Goal: Task Accomplishment & Management: Complete application form

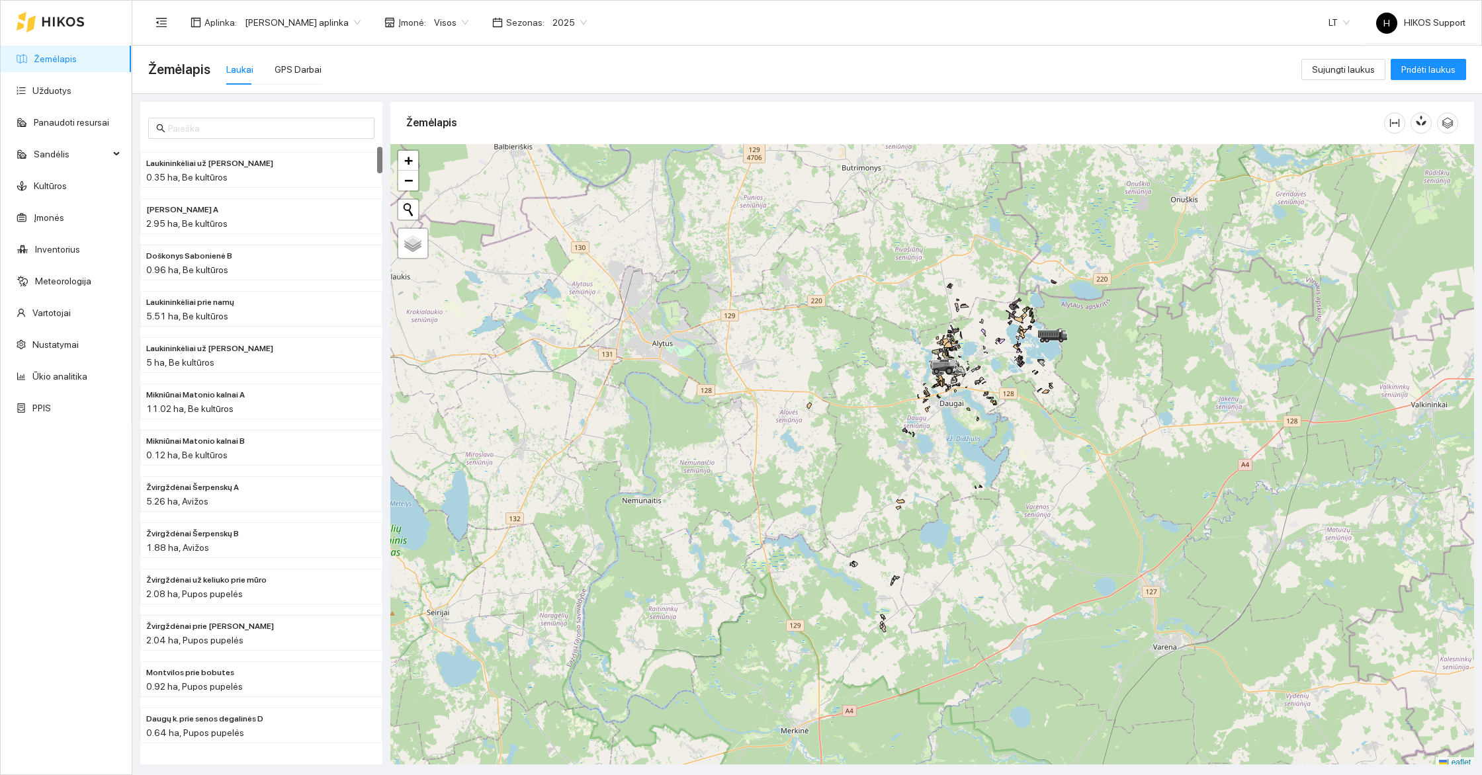
scroll to position [4, 0]
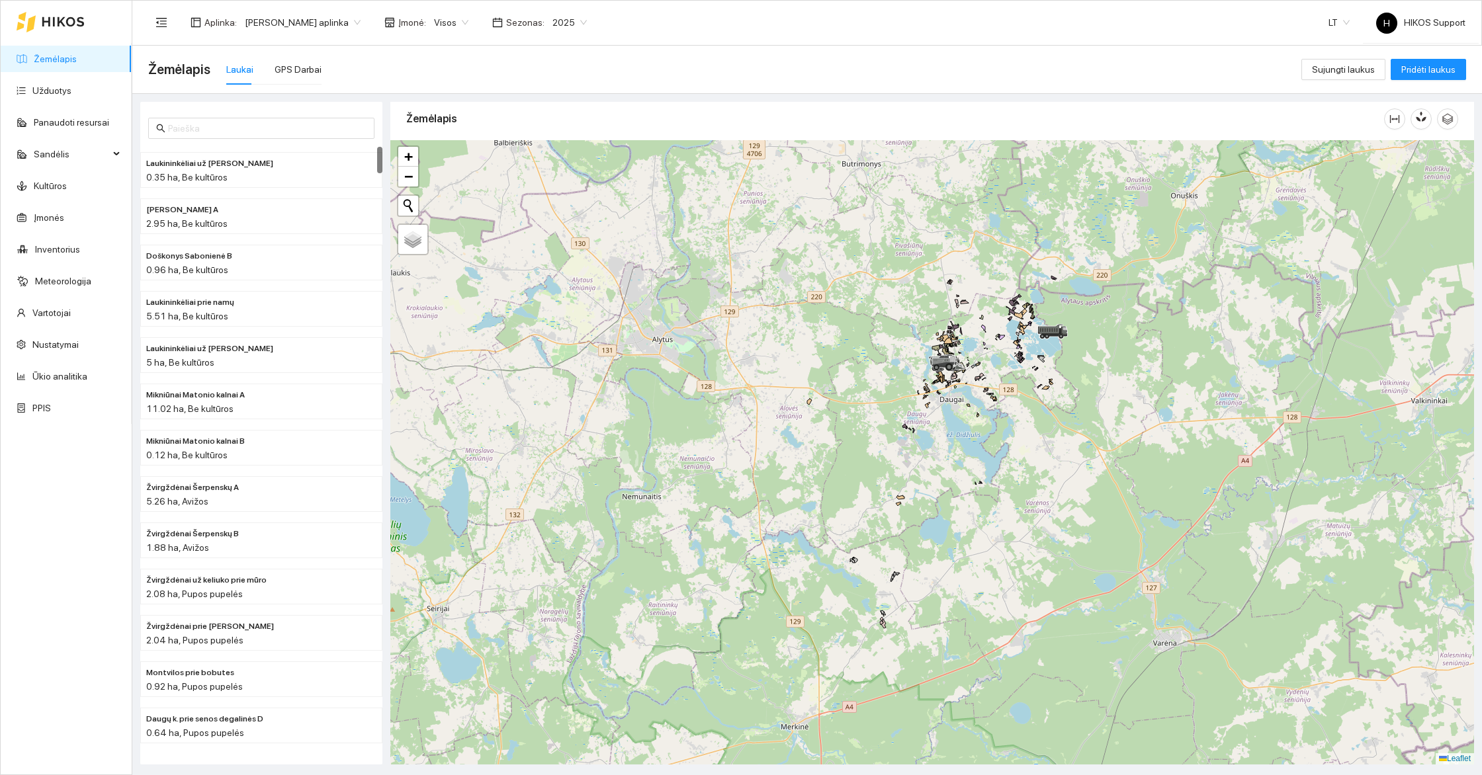
click at [1063, 431] on div at bounding box center [932, 452] width 1084 height 625
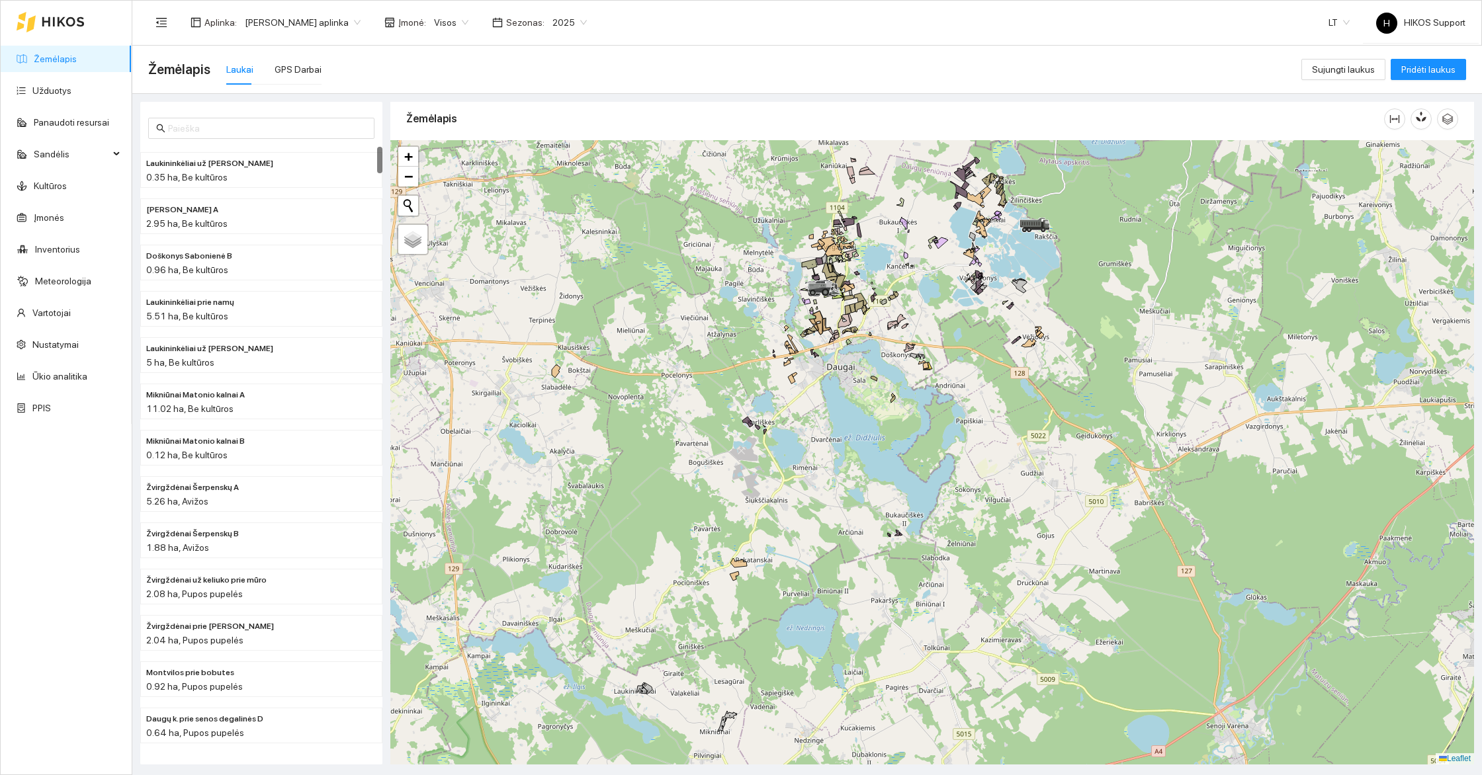
drag, startPoint x: 963, startPoint y: 295, endPoint x: 943, endPoint y: 395, distance: 102.0
click at [943, 395] on div at bounding box center [932, 452] width 1084 height 625
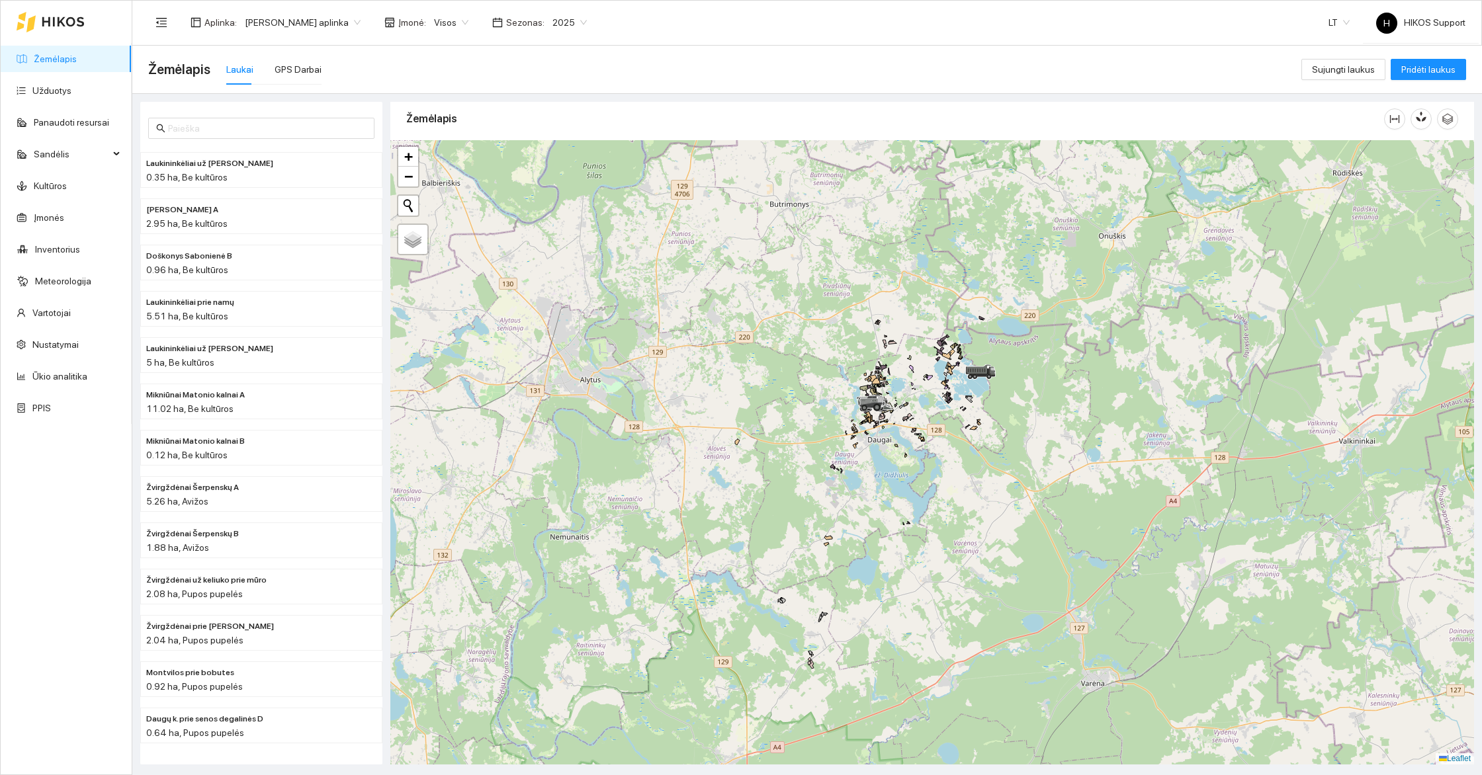
click at [295, 13] on span "[PERSON_NAME] aplinka" at bounding box center [303, 23] width 116 height 20
click at [301, 175] on div "[PERSON_NAME] aplinka" at bounding box center [307, 176] width 129 height 15
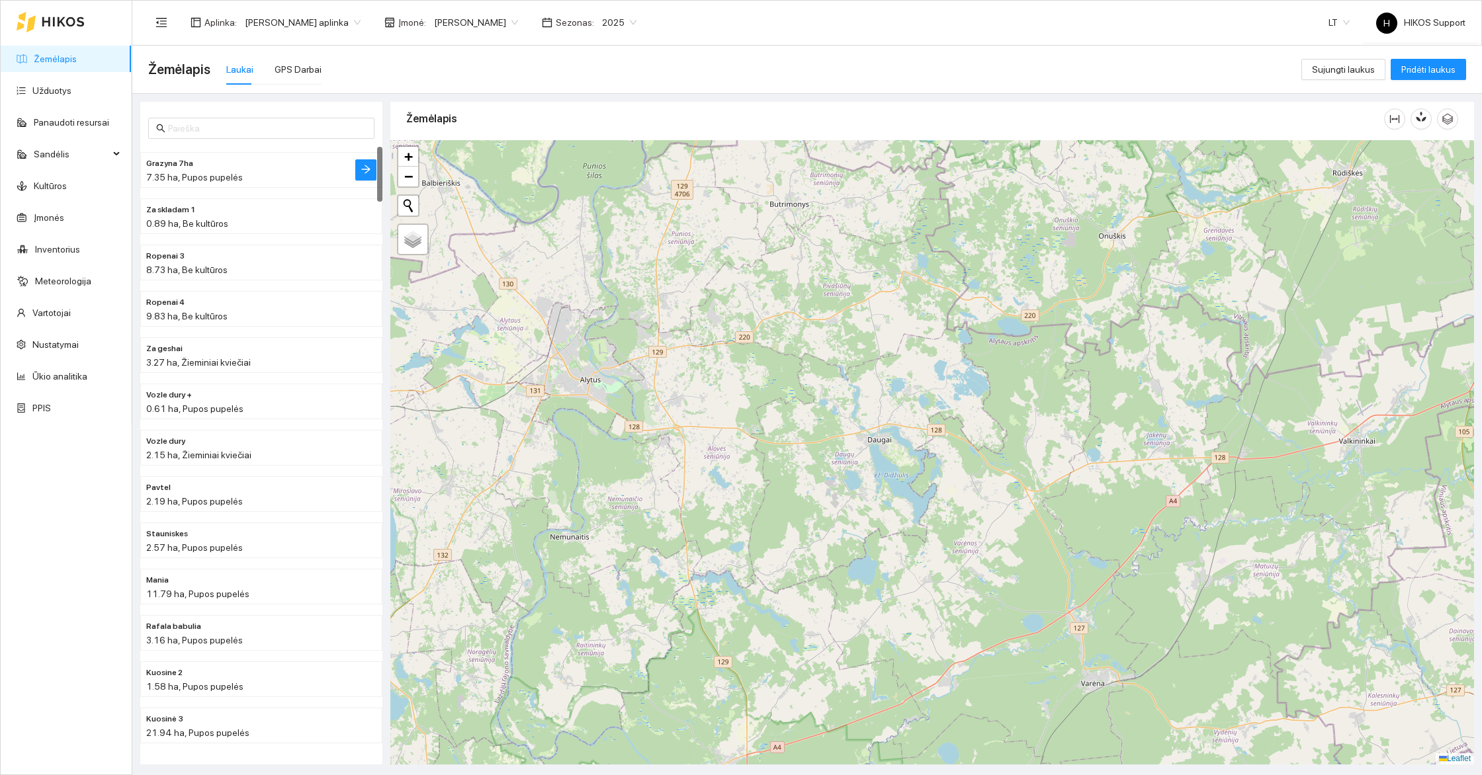
click at [204, 166] on h4 "Grazyna 7ha" at bounding box center [234, 162] width 177 height 15
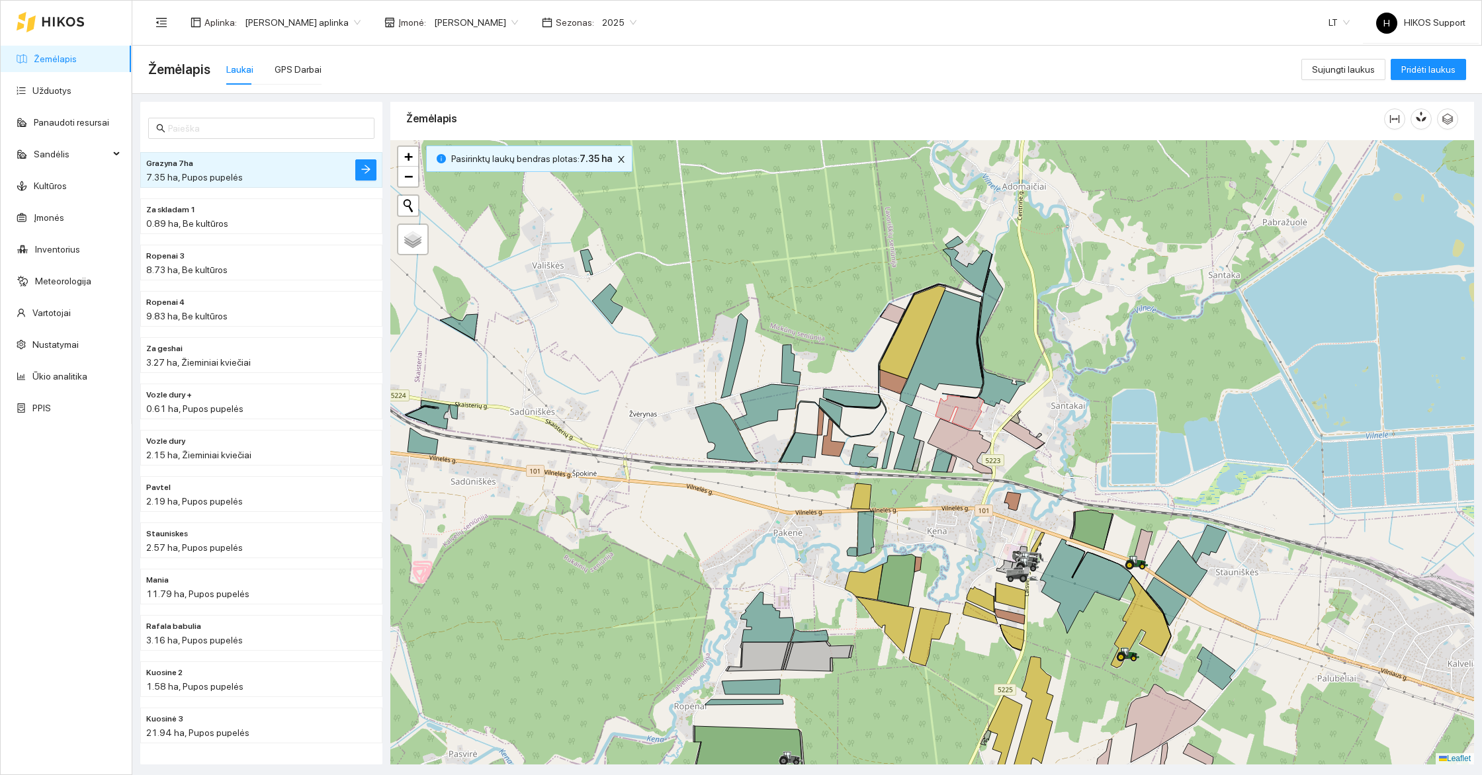
drag, startPoint x: 953, startPoint y: 339, endPoint x: 955, endPoint y: 238, distance: 101.2
click at [955, 238] on div at bounding box center [932, 452] width 1084 height 625
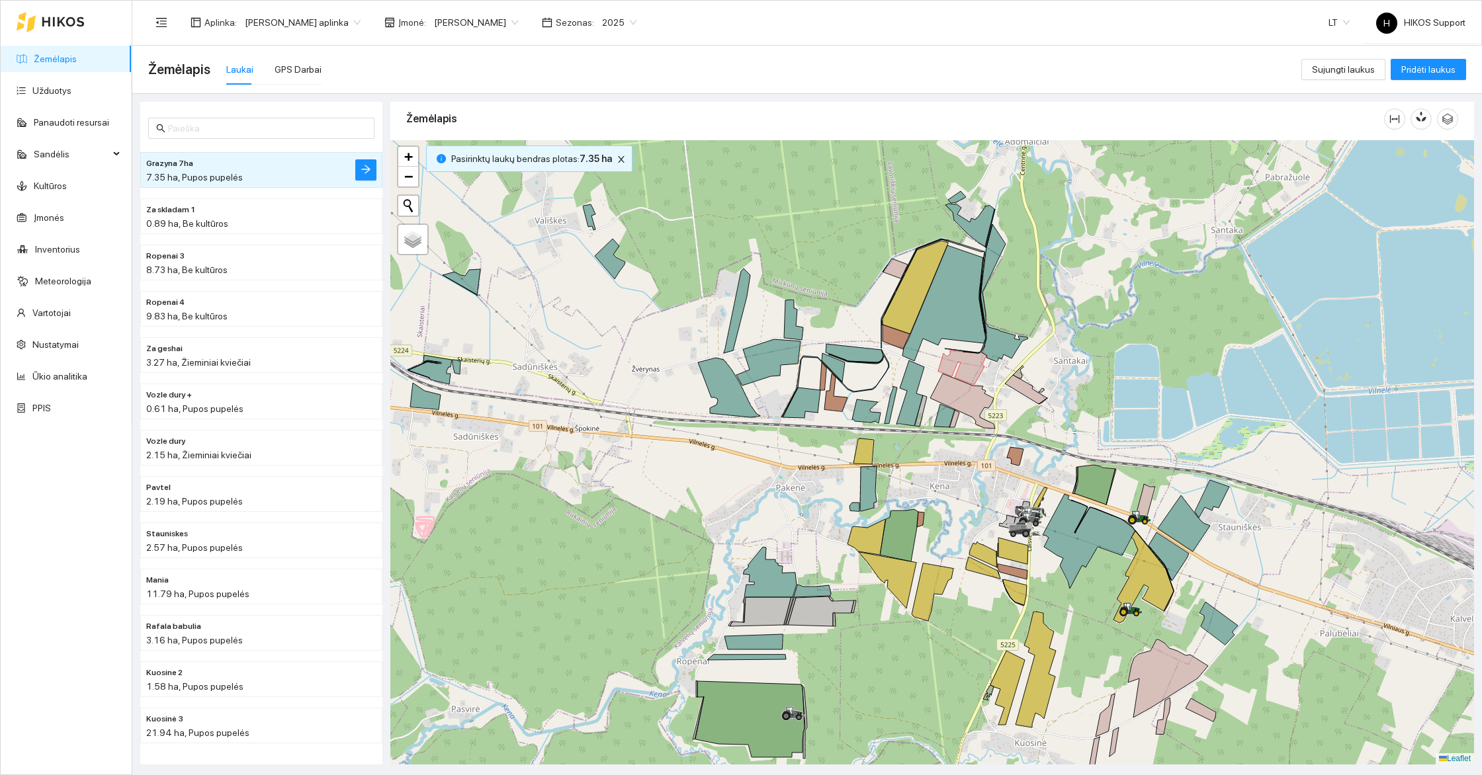
click at [602, 20] on span "2025" at bounding box center [619, 23] width 34 height 20
click at [595, 193] on div "2027" at bounding box center [597, 196] width 34 height 15
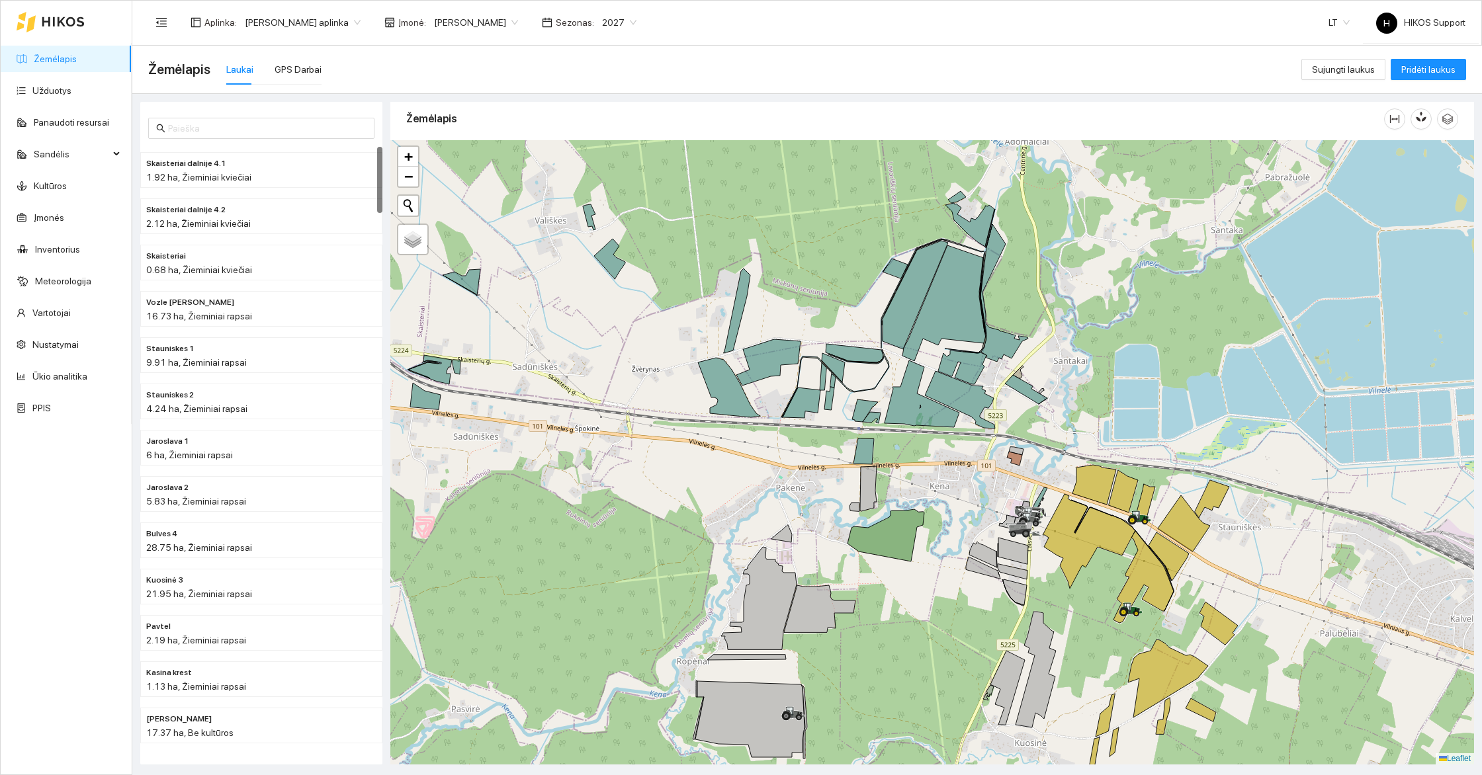
click at [979, 612] on div at bounding box center [932, 452] width 1084 height 625
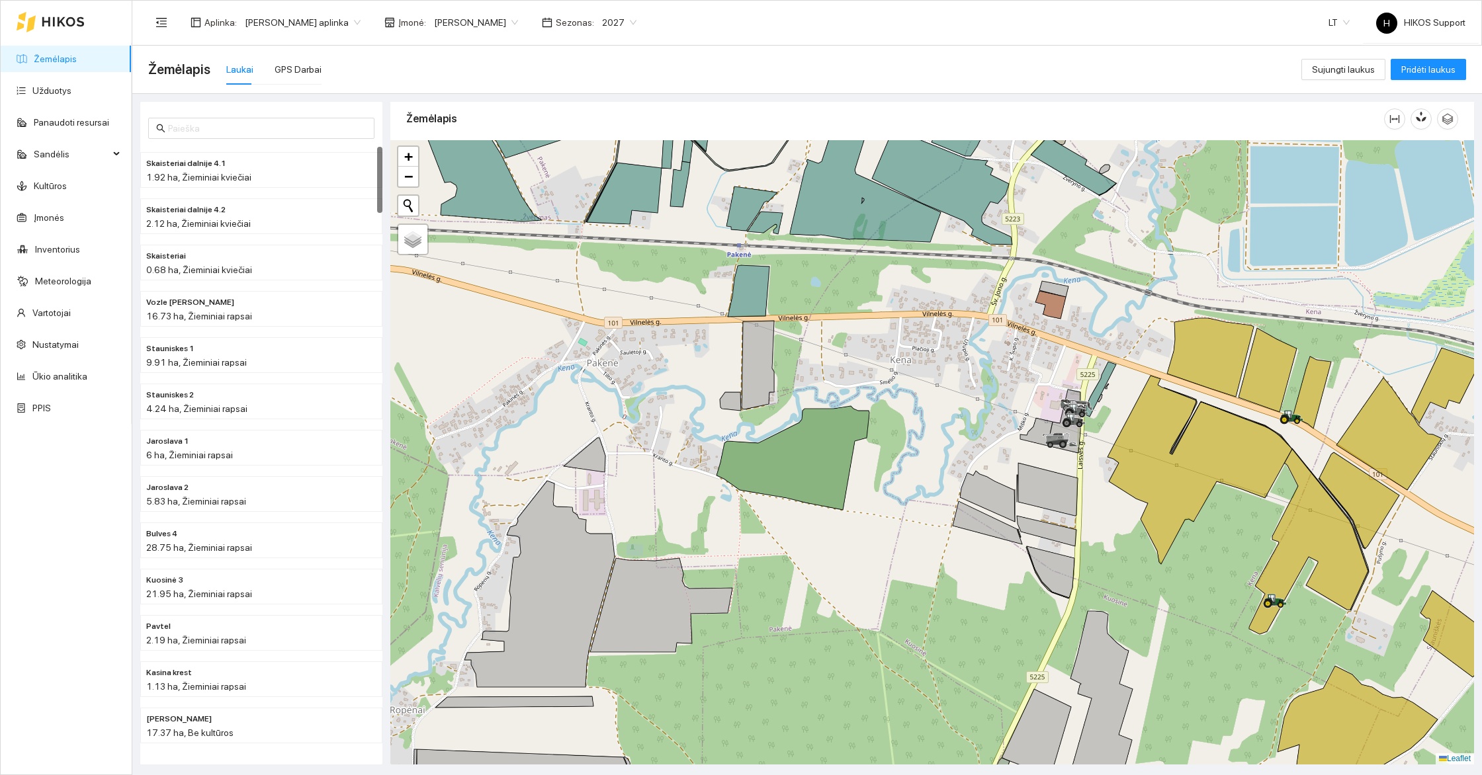
click at [932, 600] on div at bounding box center [932, 452] width 1084 height 625
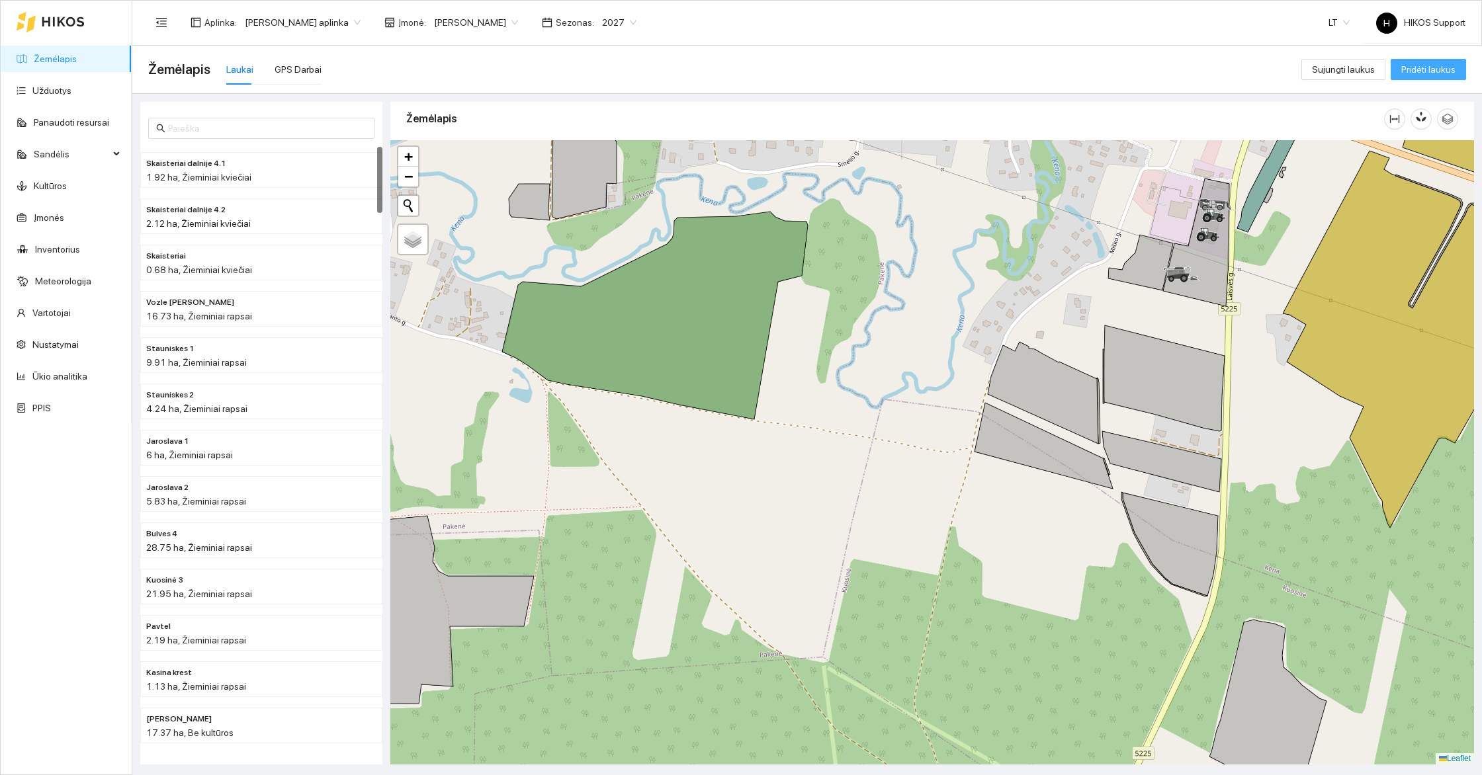
click at [1434, 71] on span "Pridėti laukus" at bounding box center [1428, 69] width 54 height 15
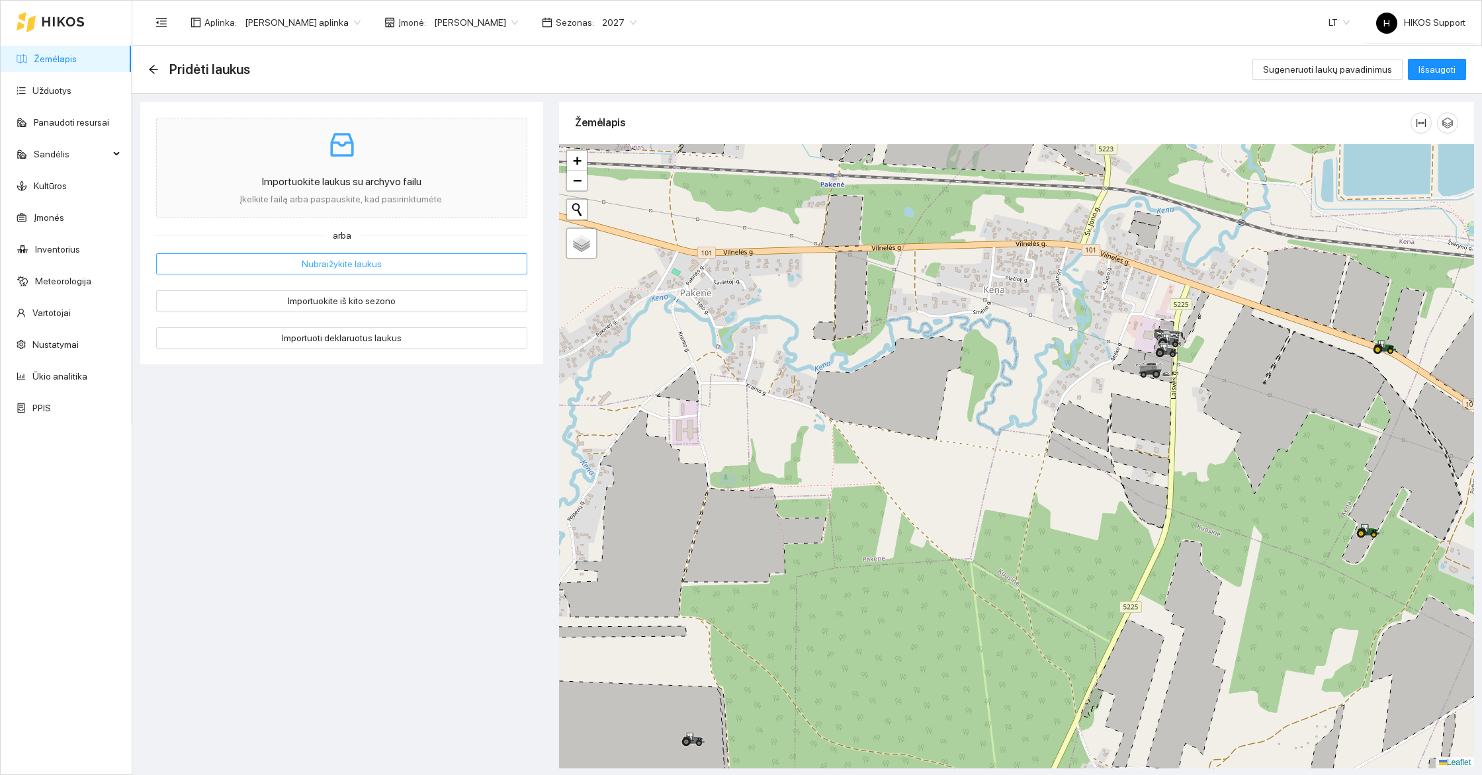
click at [353, 262] on span "Nubraižykite laukus" at bounding box center [342, 264] width 80 height 15
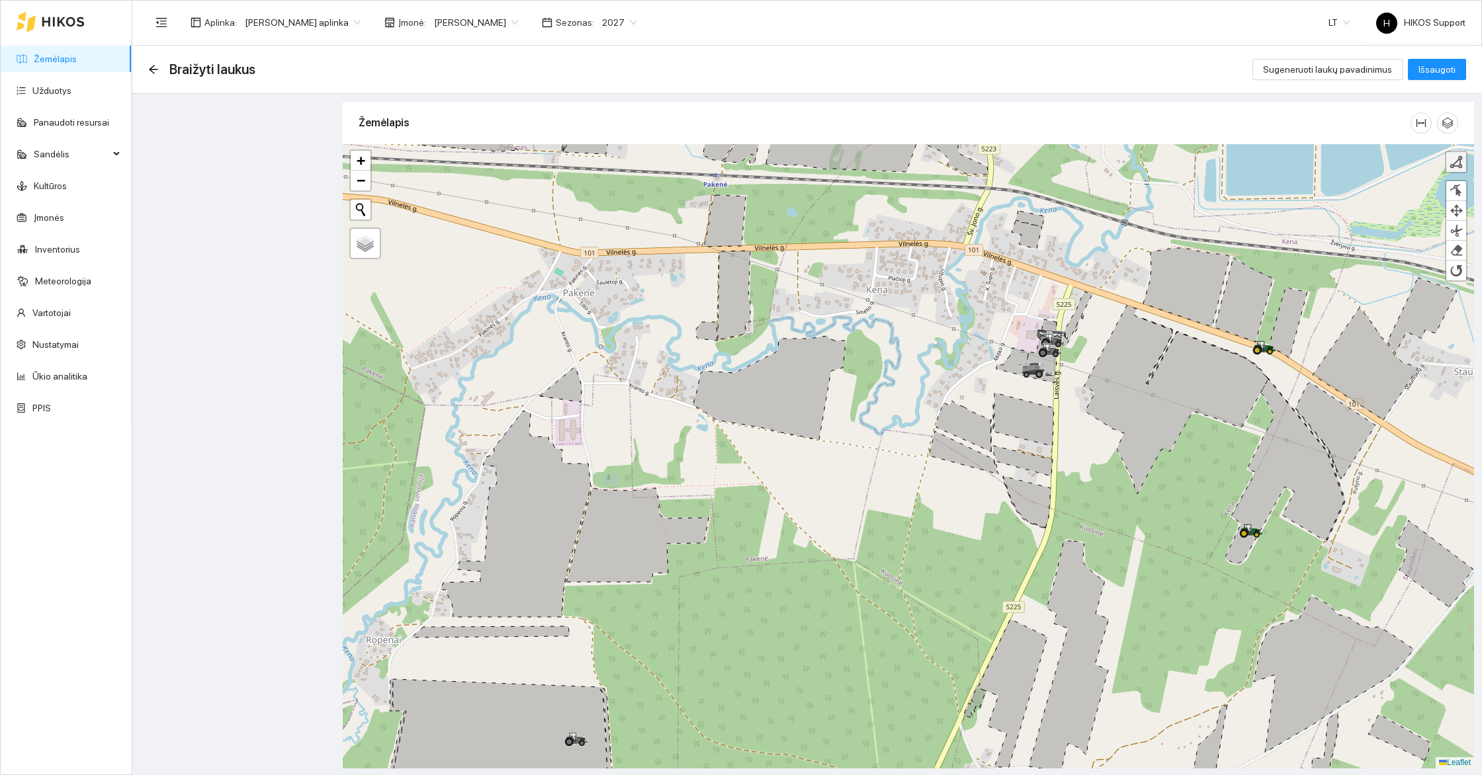
click at [1450, 165] on div at bounding box center [1456, 161] width 13 height 13
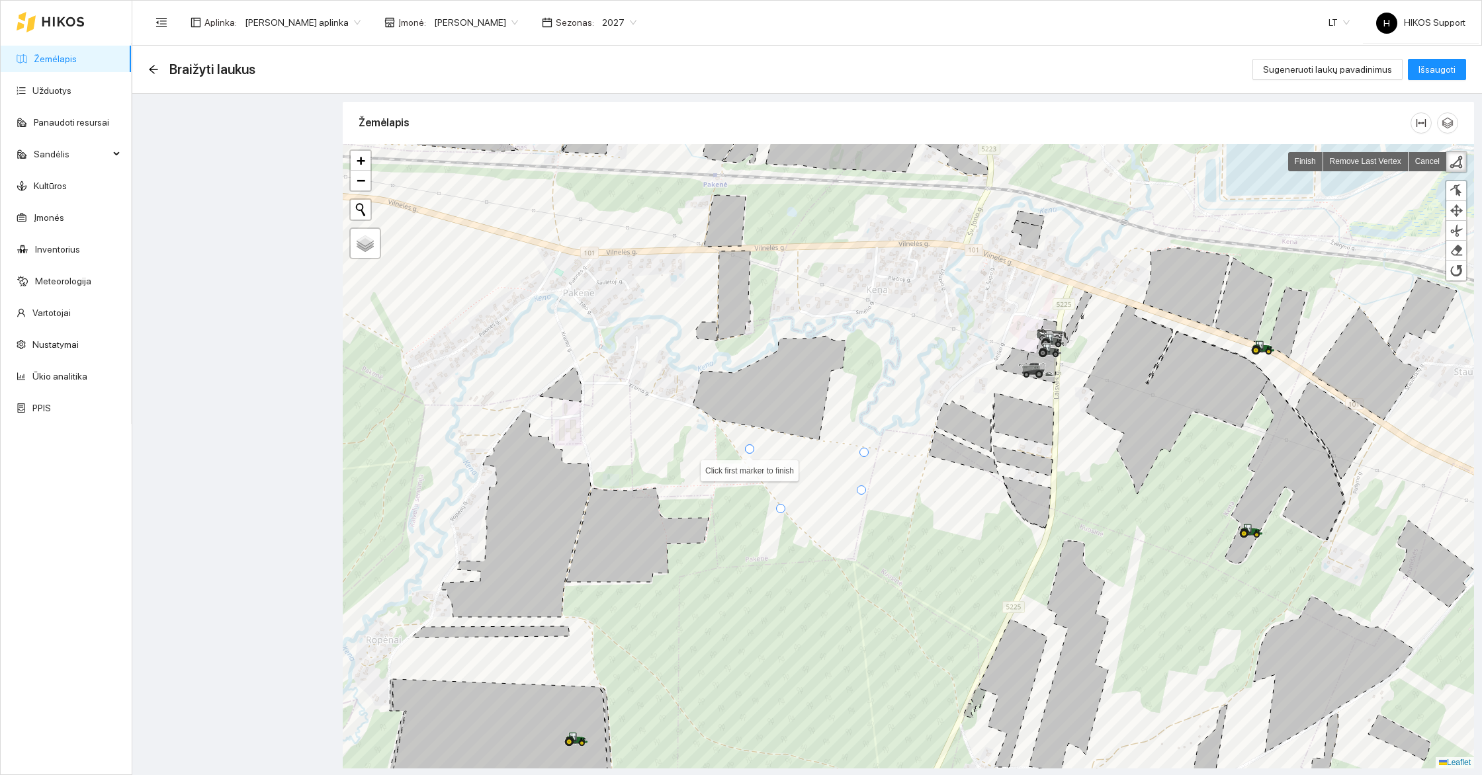
click at [750, 449] on div at bounding box center [749, 449] width 9 height 9
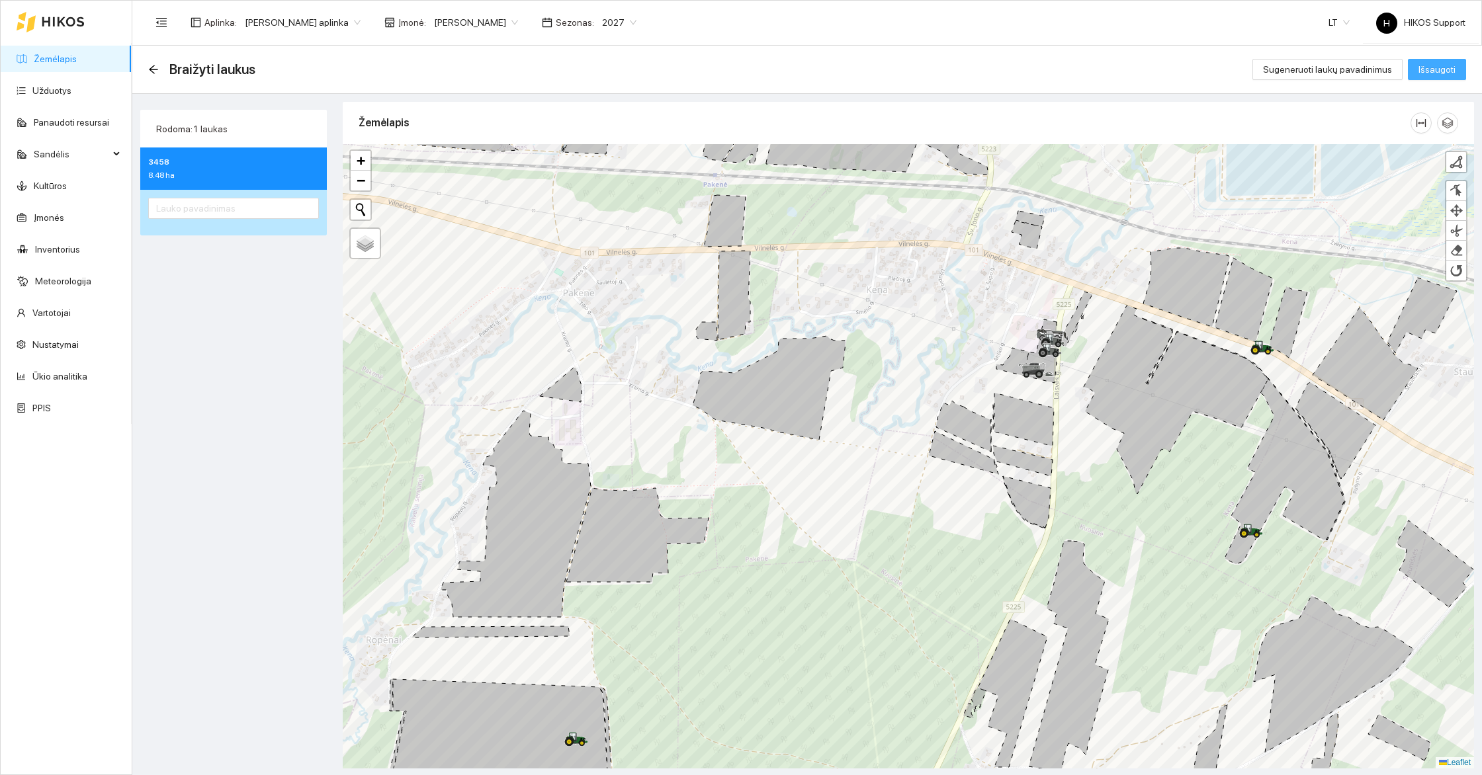
click at [1440, 73] on span "Išsaugoti" at bounding box center [1436, 69] width 37 height 15
click at [255, 222] on div "Lauko pavadinimas yra privalomas." at bounding box center [233, 226] width 171 height 15
click at [279, 199] on input "text" at bounding box center [233, 208] width 171 height 21
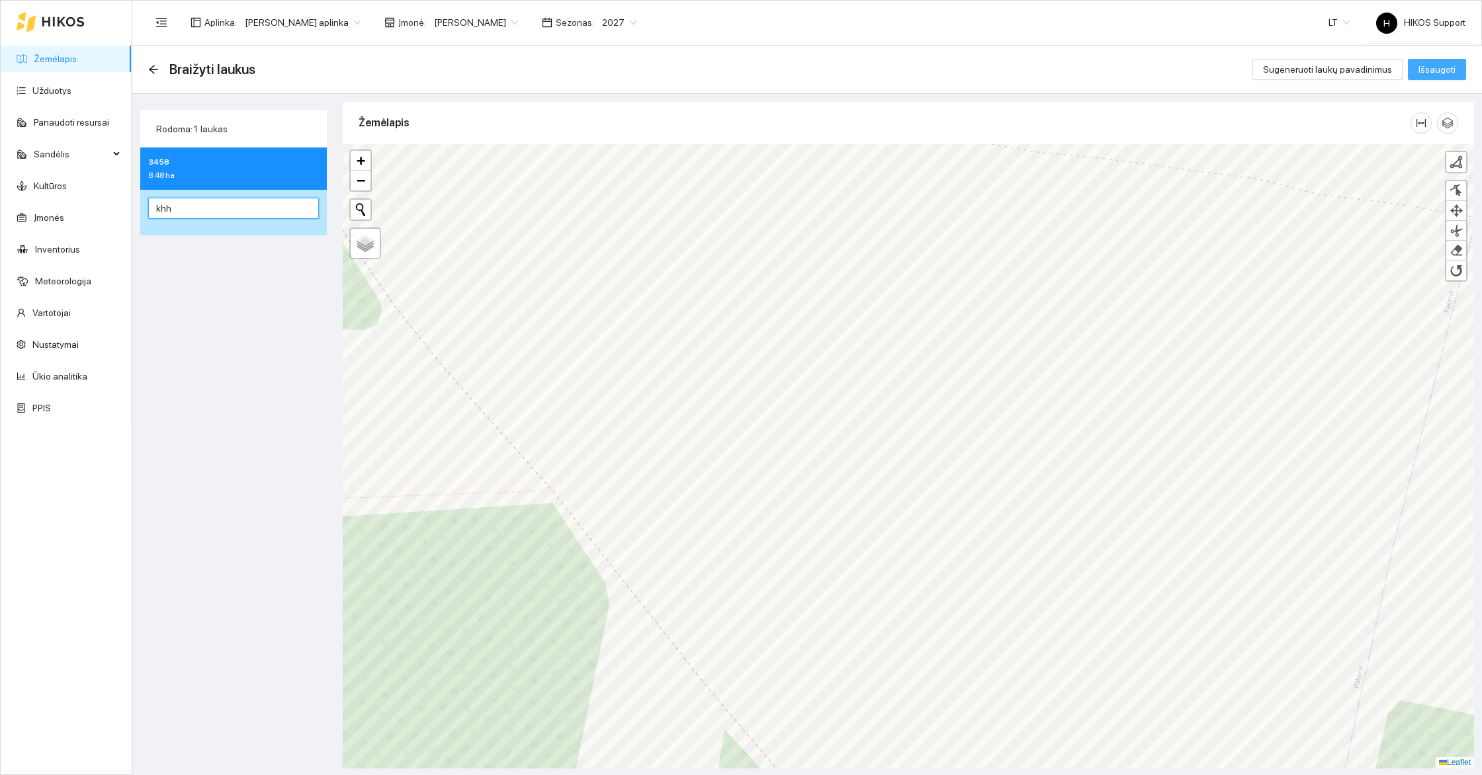
type input "khh"
click at [1445, 67] on span "Išsaugoti" at bounding box center [1436, 69] width 37 height 15
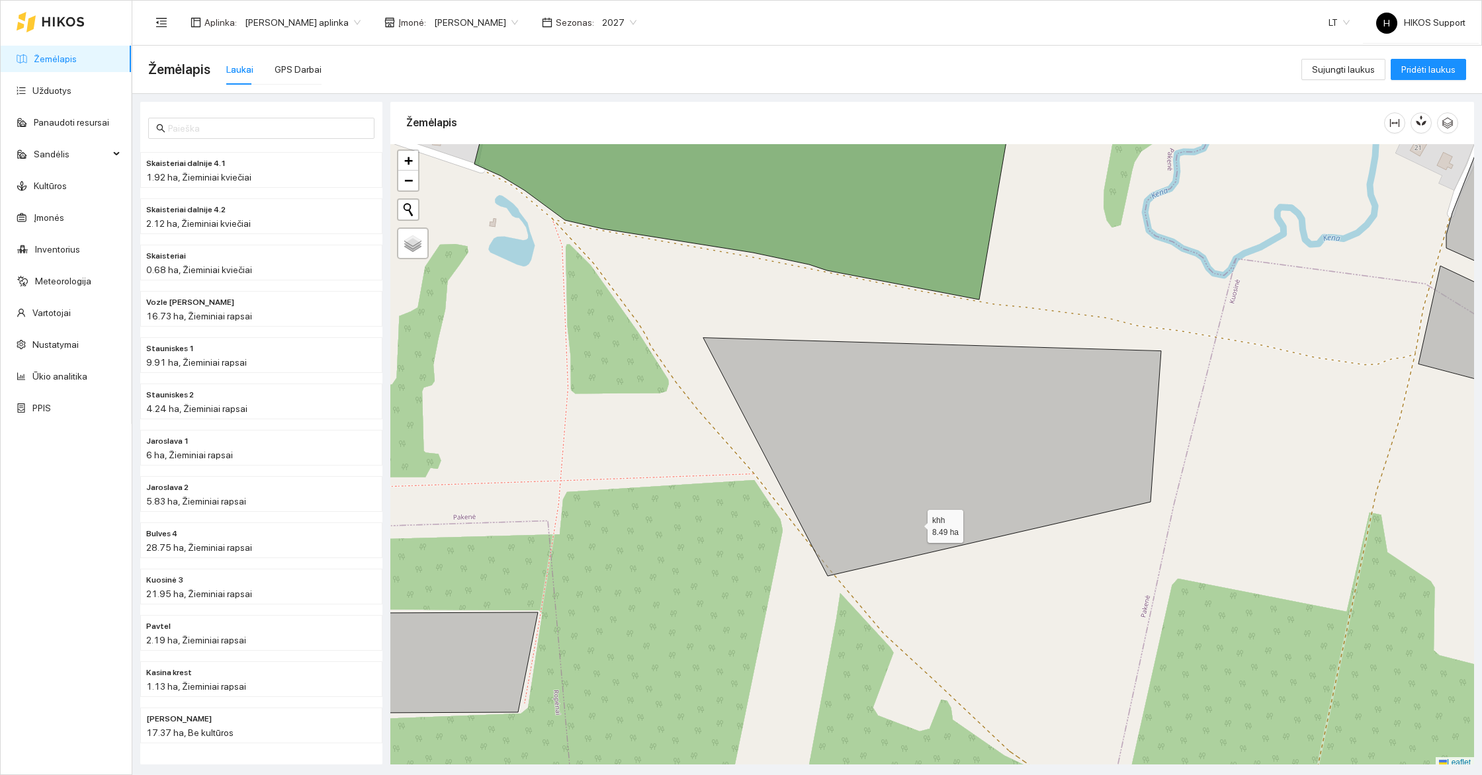
click at [924, 507] on icon at bounding box center [932, 457] width 458 height 238
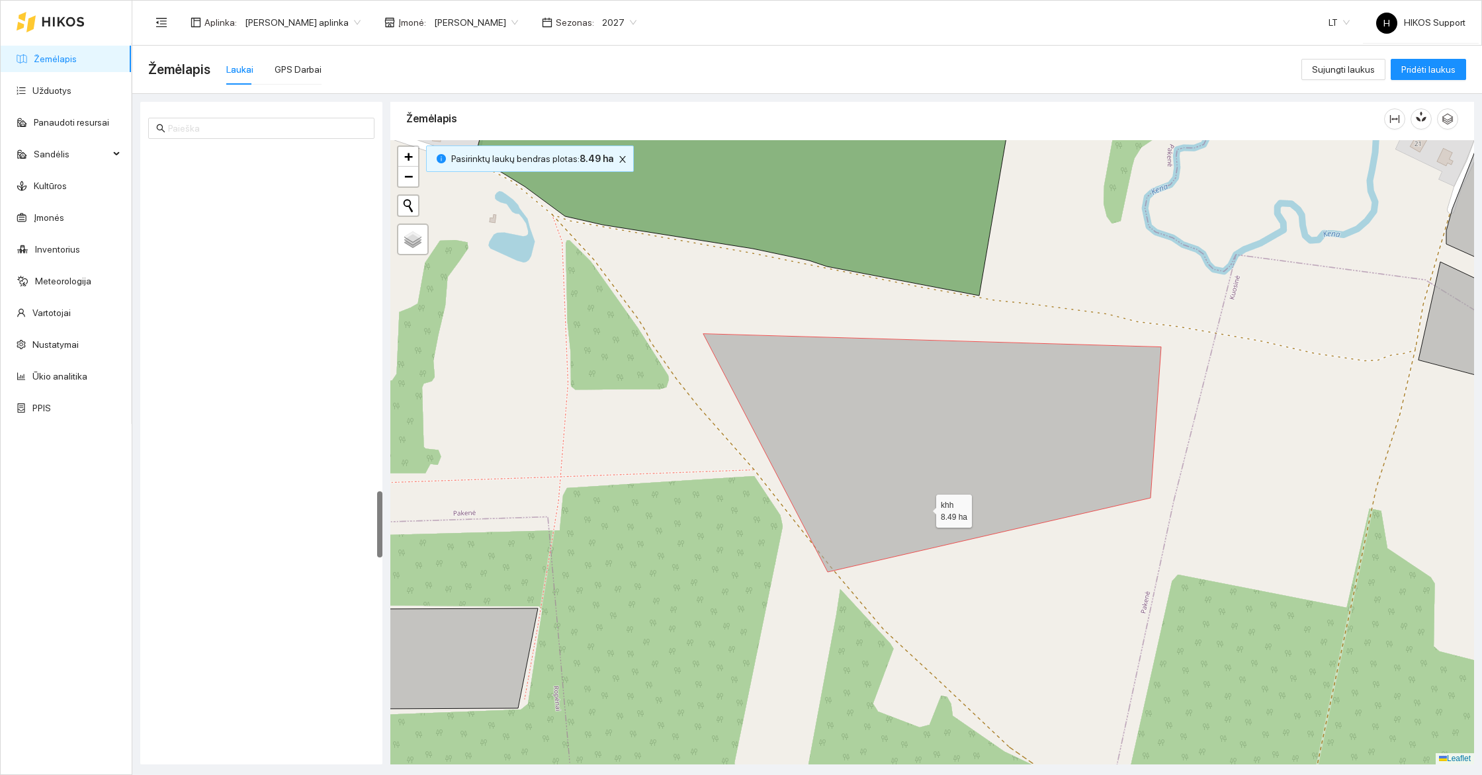
scroll to position [3131, 0]
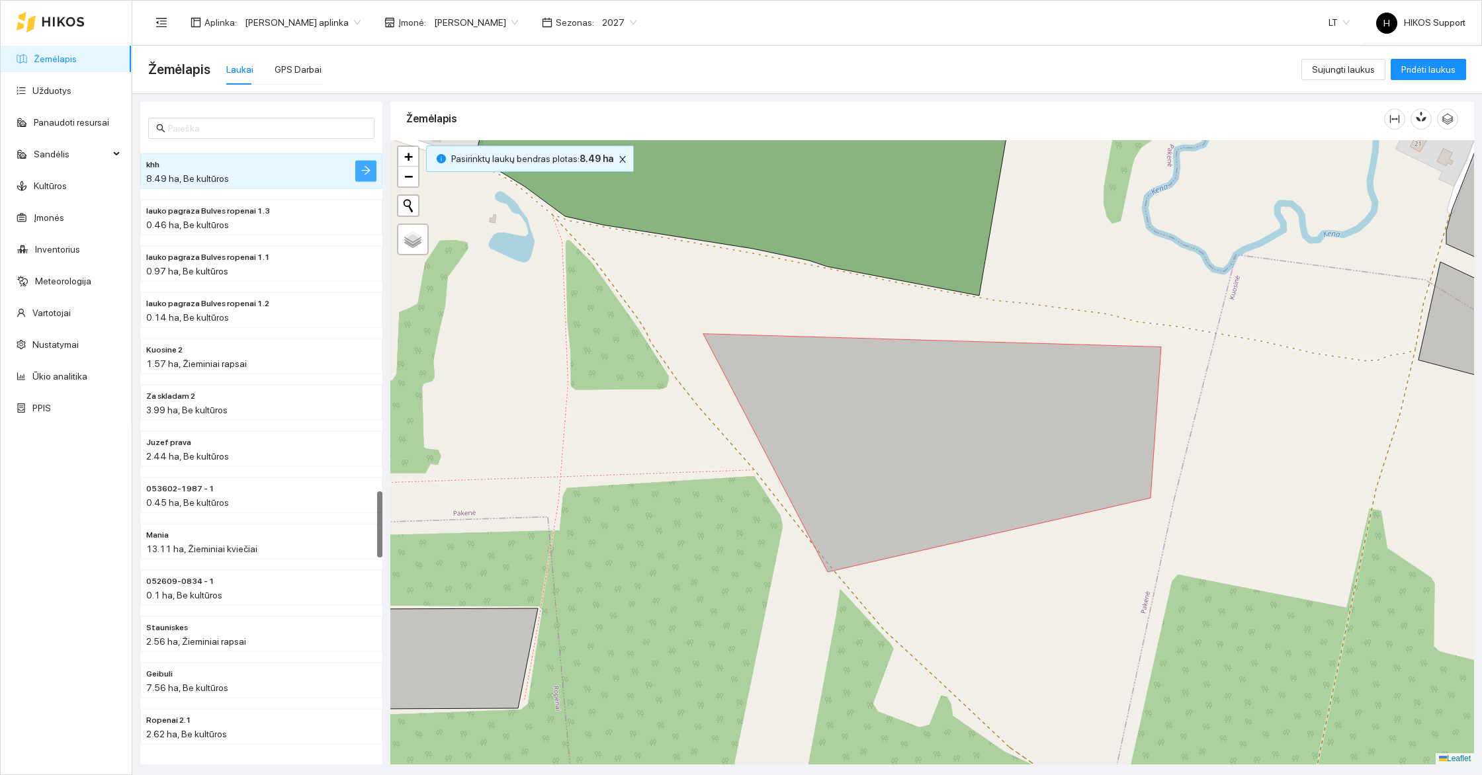
click at [361, 165] on icon "arrow-right" at bounding box center [366, 170] width 11 height 11
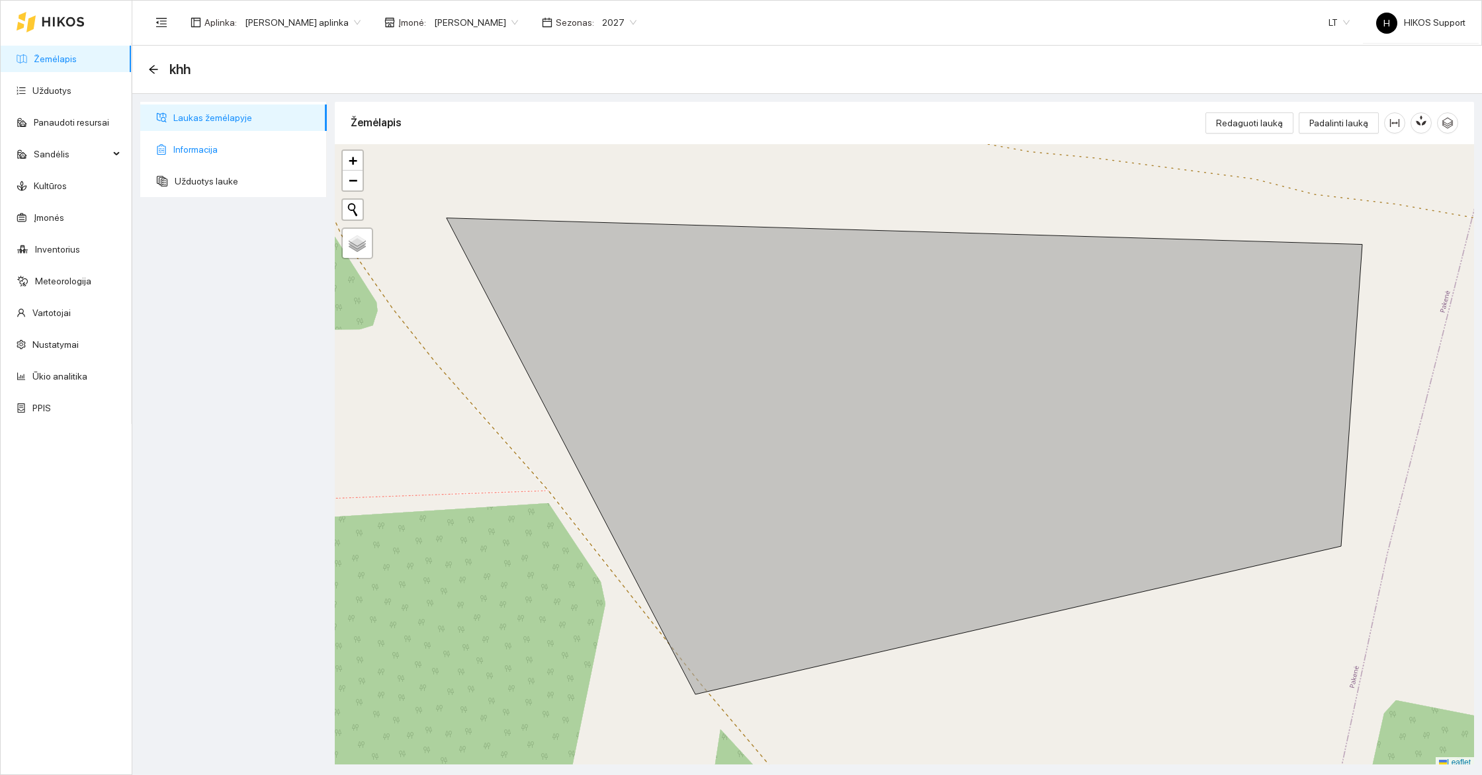
click at [217, 150] on span "Informacija" at bounding box center [244, 149] width 143 height 26
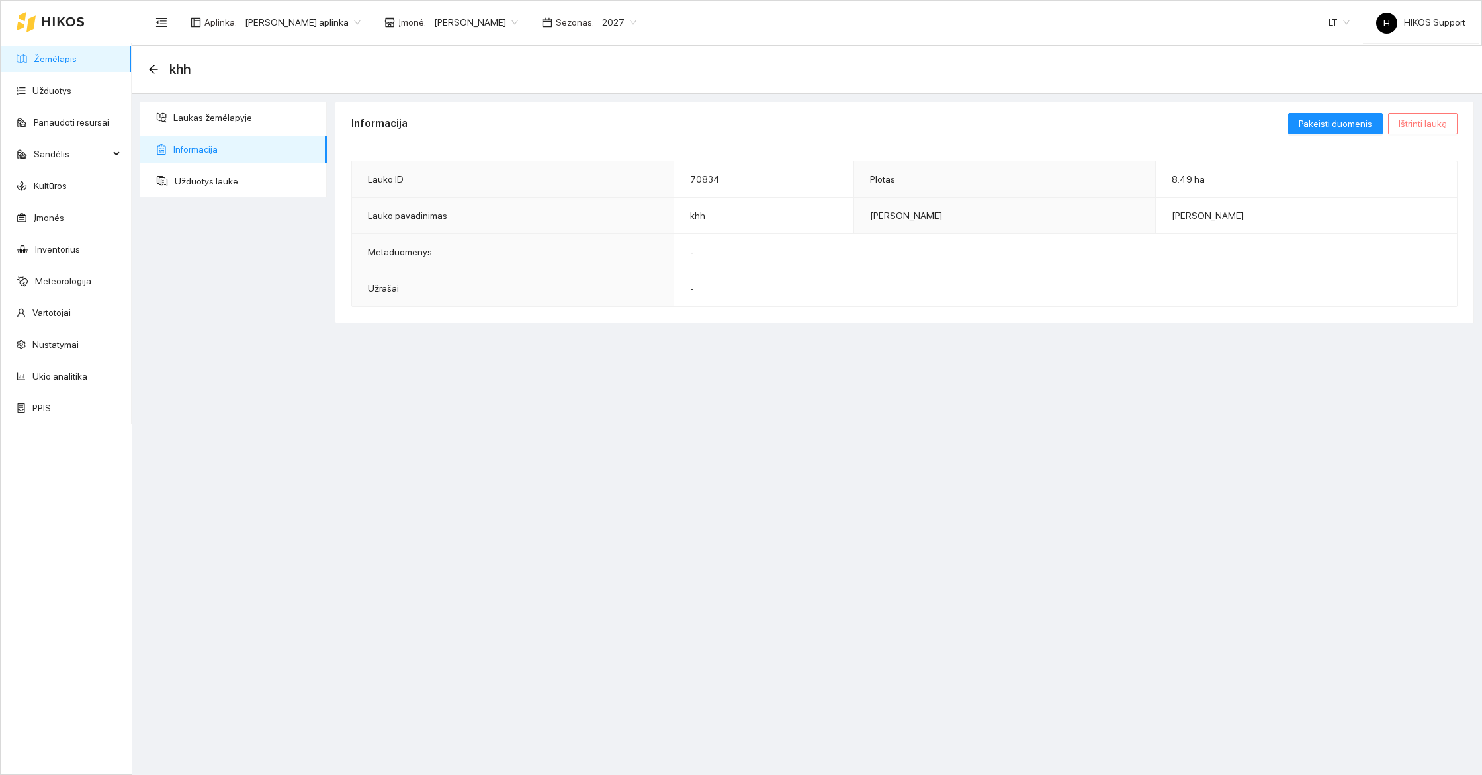
click at [1417, 120] on span "Ištrinti lauką" at bounding box center [1423, 123] width 48 height 15
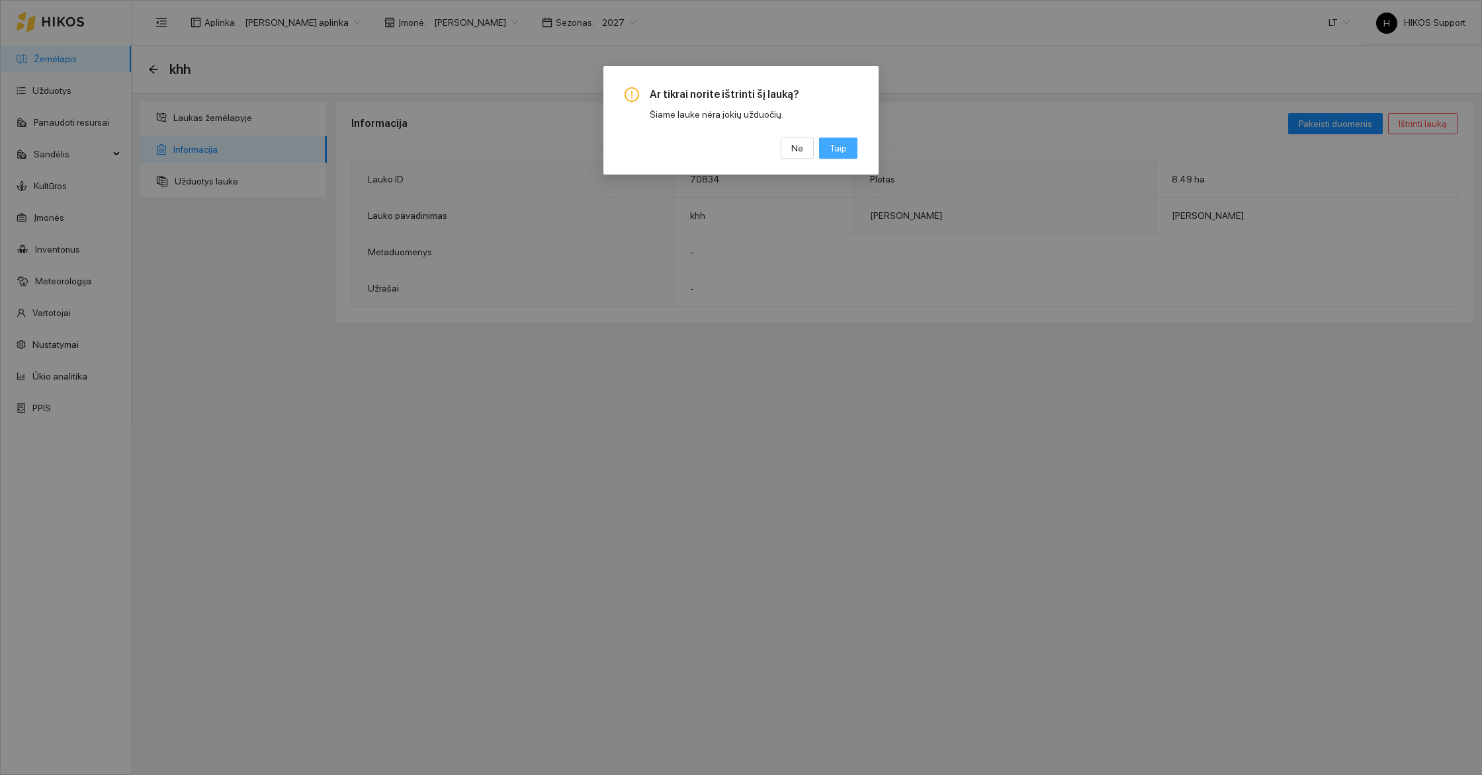
click at [836, 144] on span "Taip" at bounding box center [838, 148] width 17 height 15
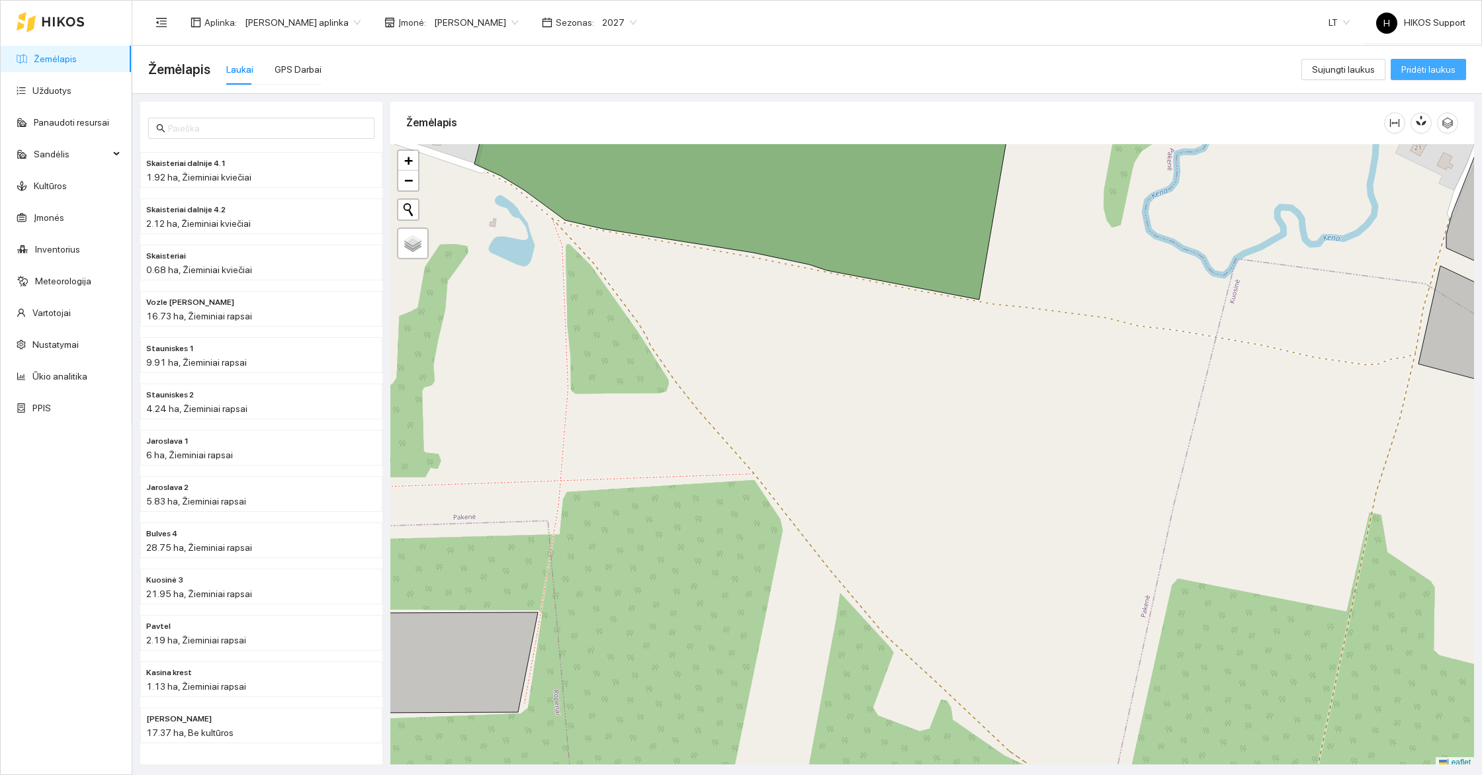
click at [1422, 73] on span "Pridėti laukus" at bounding box center [1428, 69] width 54 height 15
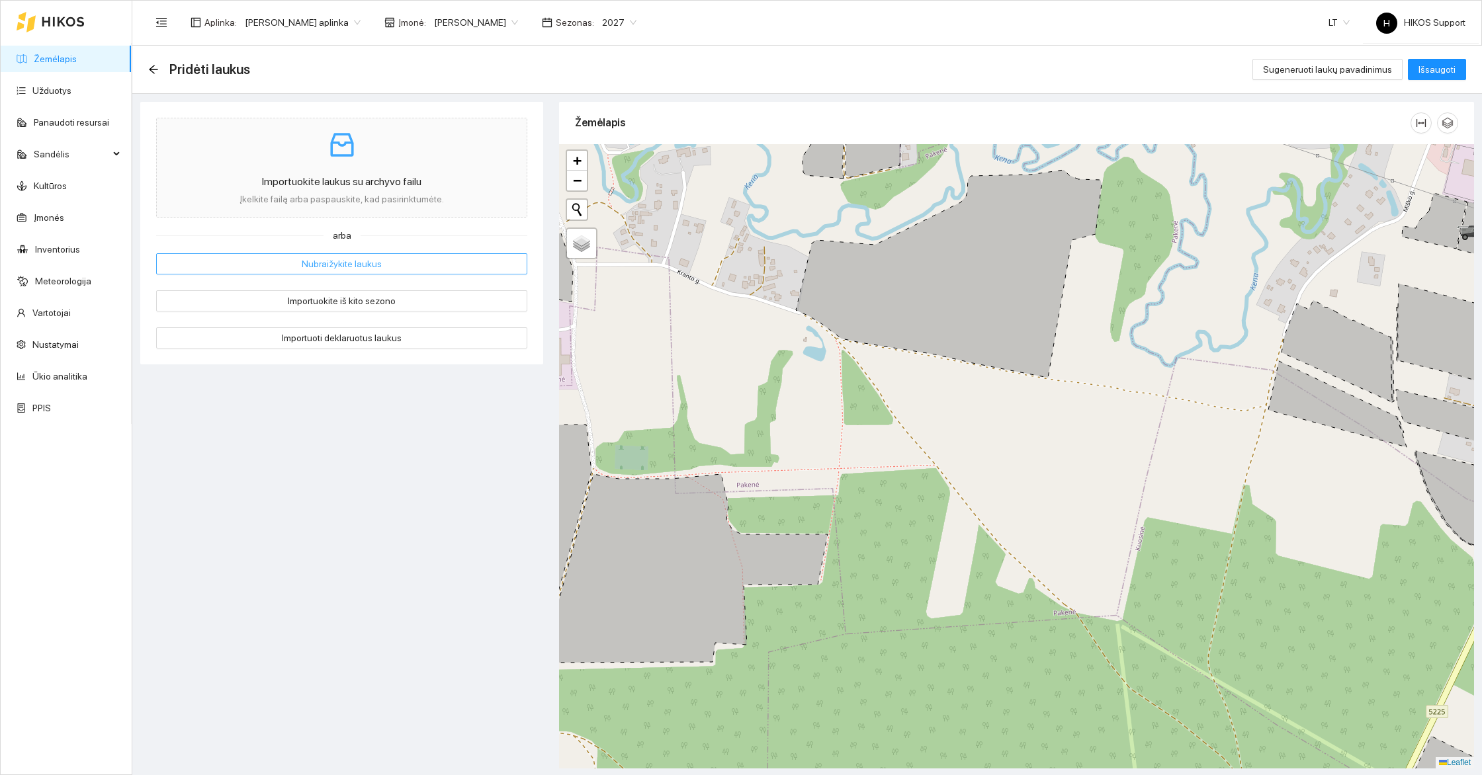
click at [383, 256] on button "Nubraižykite laukus" at bounding box center [341, 263] width 371 height 21
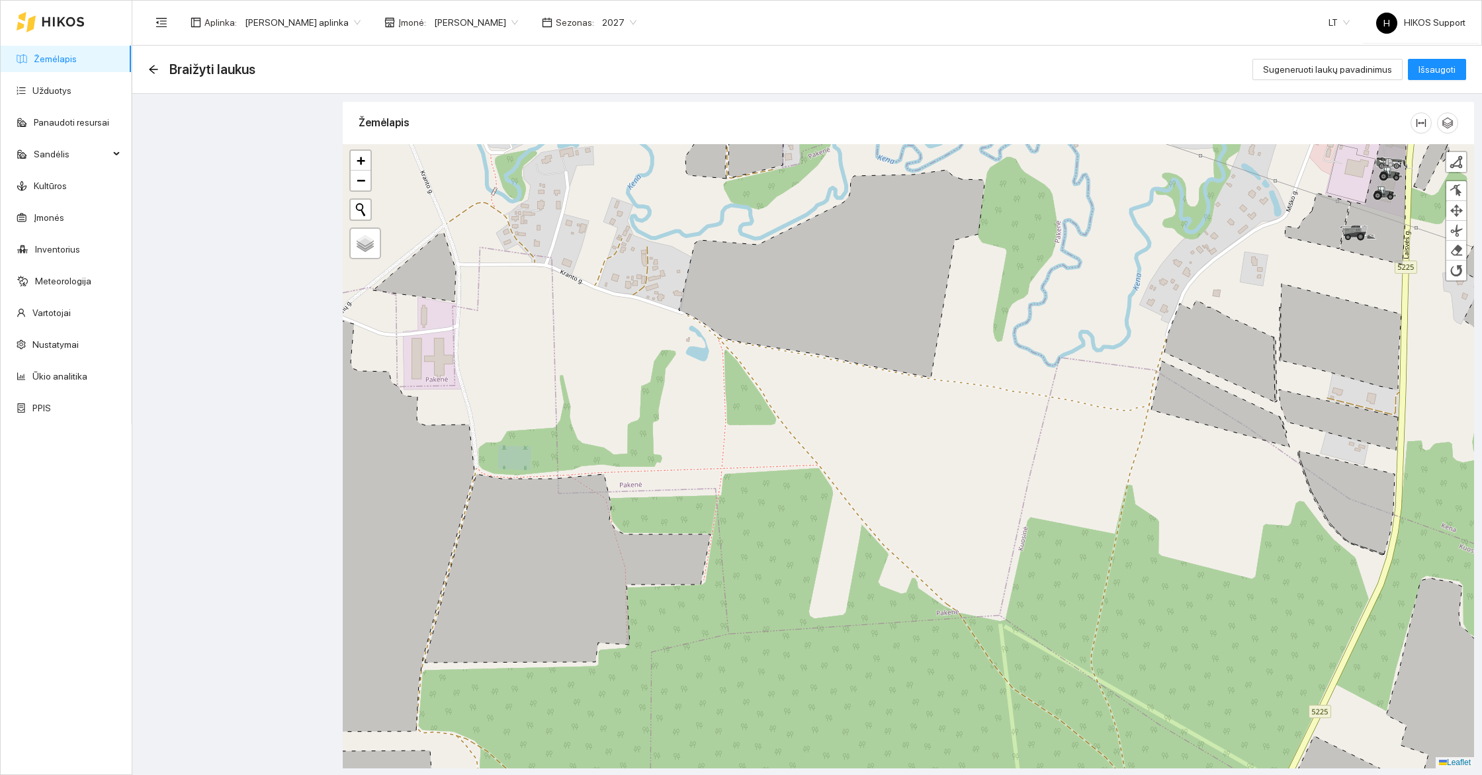
click at [868, 437] on div at bounding box center [908, 456] width 1131 height 625
click at [1457, 160] on div at bounding box center [1456, 161] width 13 height 13
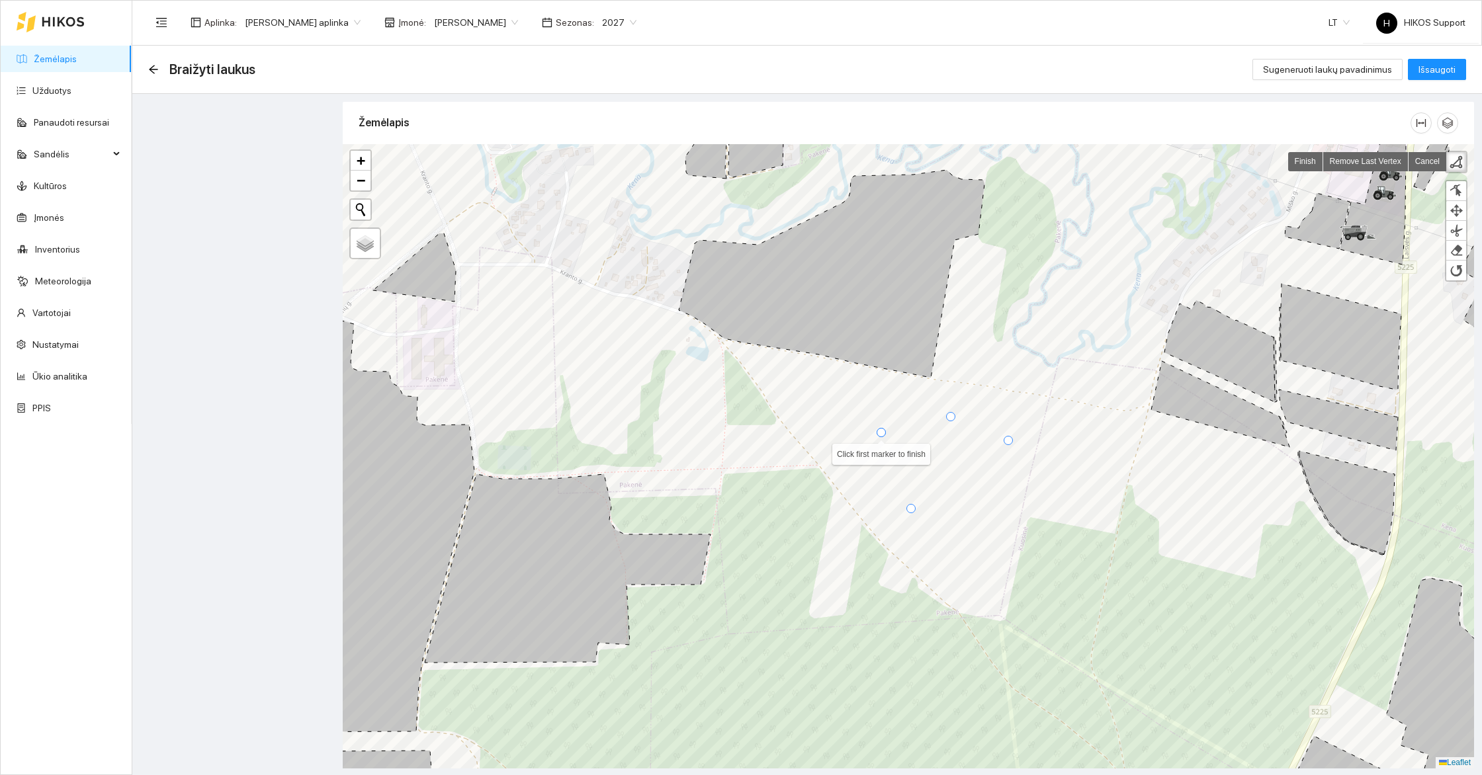
click at [880, 431] on div at bounding box center [881, 432] width 9 height 9
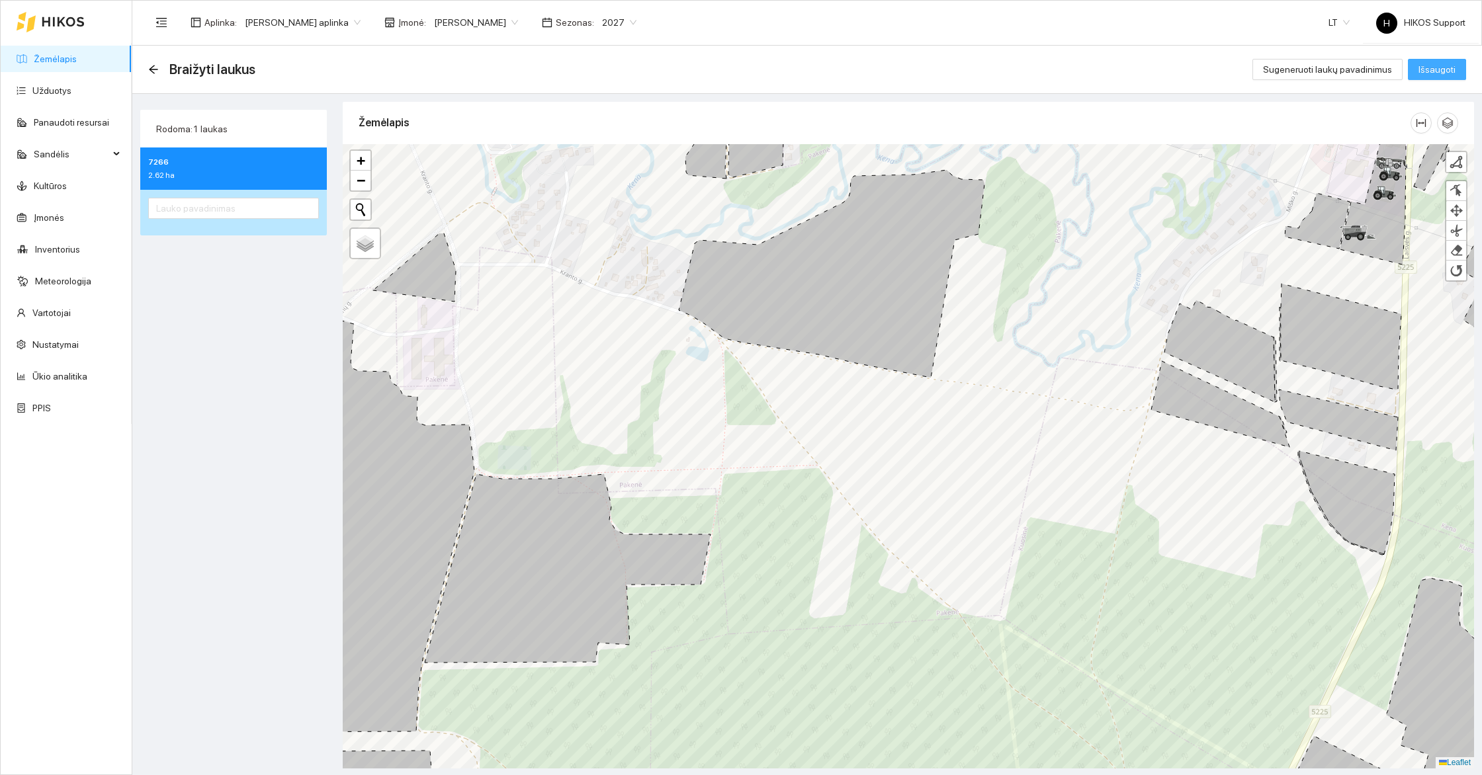
click at [1437, 68] on span "Išsaugoti" at bounding box center [1436, 69] width 37 height 15
click at [276, 200] on input "text" at bounding box center [233, 208] width 171 height 21
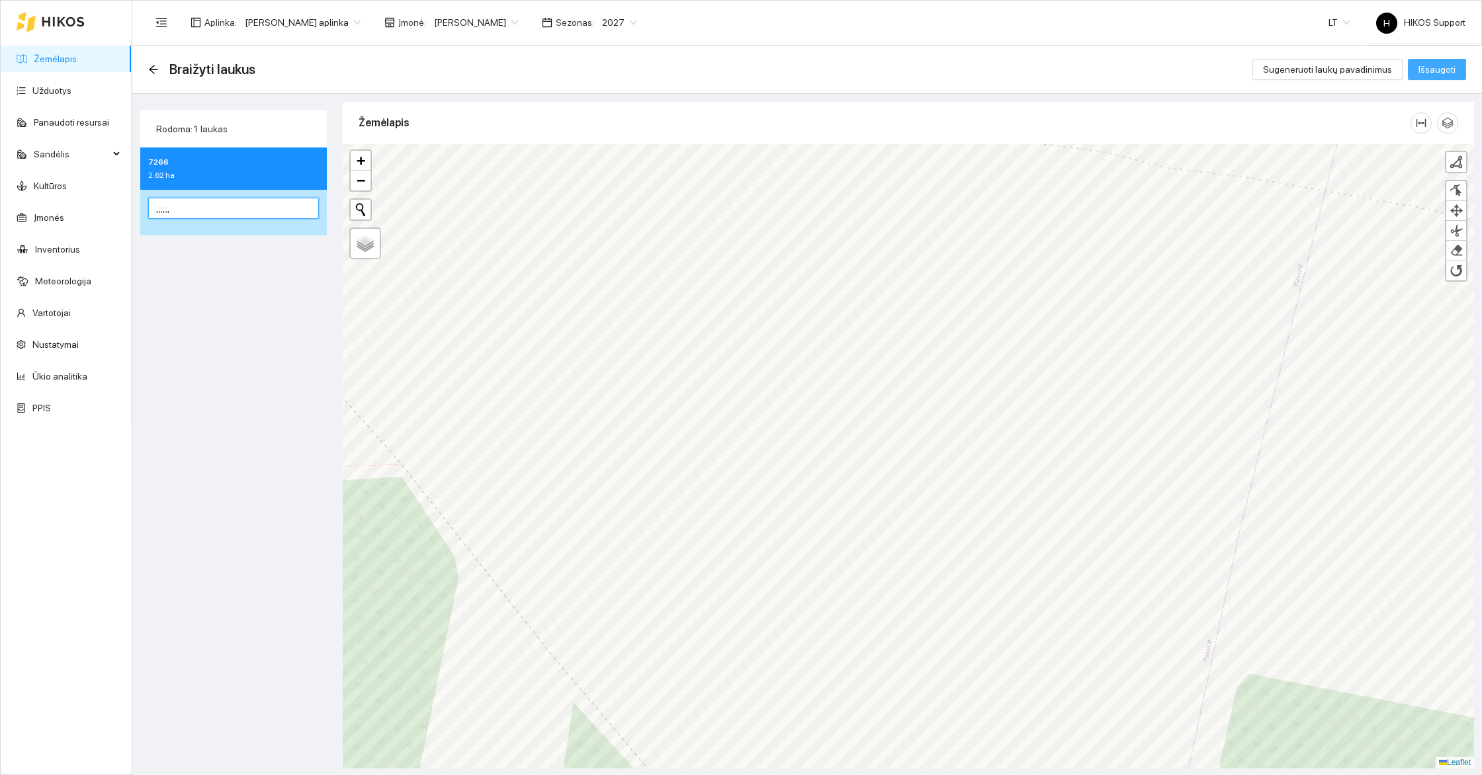
type input ",;;,;,"
click at [1442, 73] on span "Išsaugoti" at bounding box center [1436, 69] width 37 height 15
click at [150, 60] on div "Braižyti laukus" at bounding box center [205, 69] width 115 height 21
click at [152, 69] on icon "arrow-left" at bounding box center [153, 69] width 11 height 11
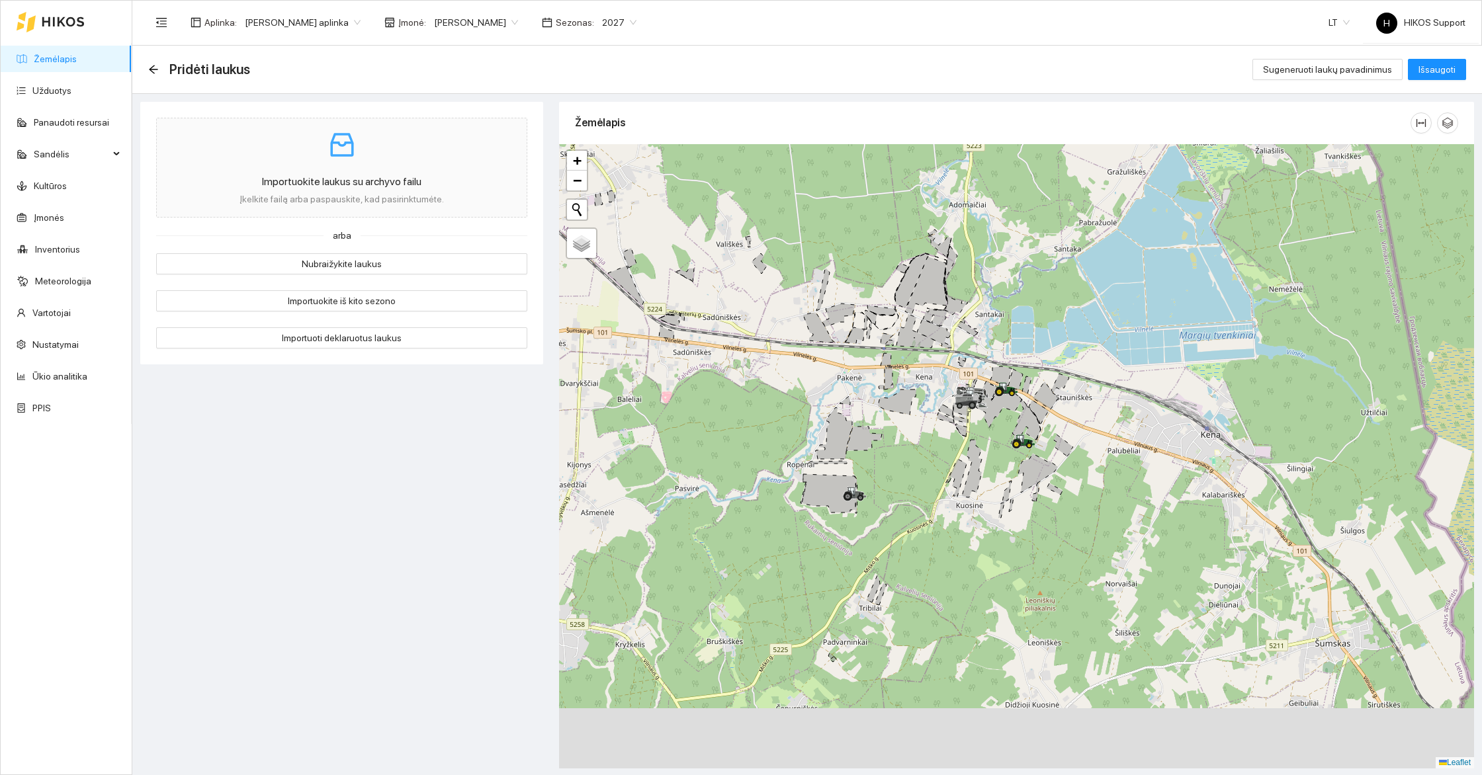
drag, startPoint x: 982, startPoint y: 621, endPoint x: 934, endPoint y: 259, distance: 365.1
click at [934, 259] on div at bounding box center [1016, 456] width 915 height 625
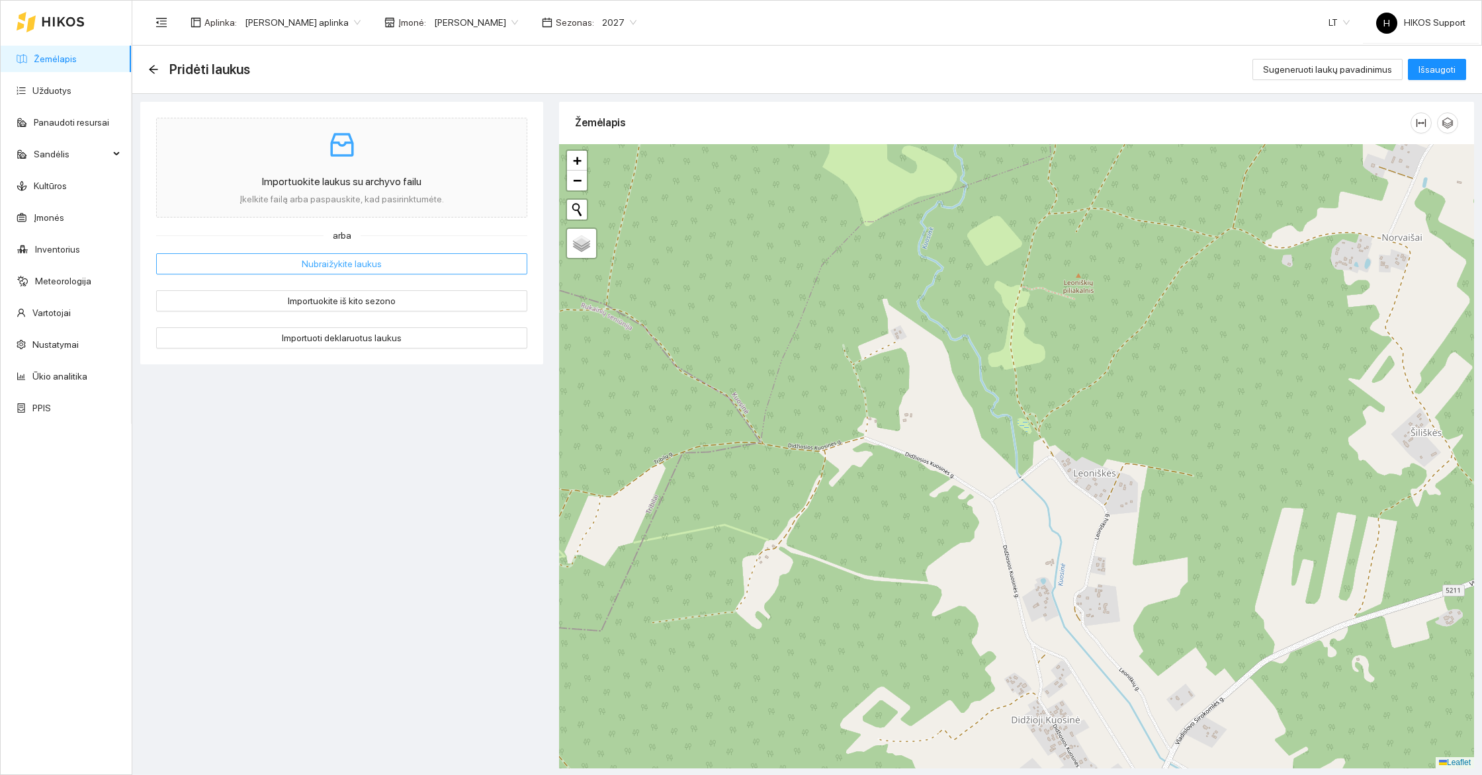
click at [390, 263] on button "Nubraižykite laukus" at bounding box center [341, 263] width 371 height 21
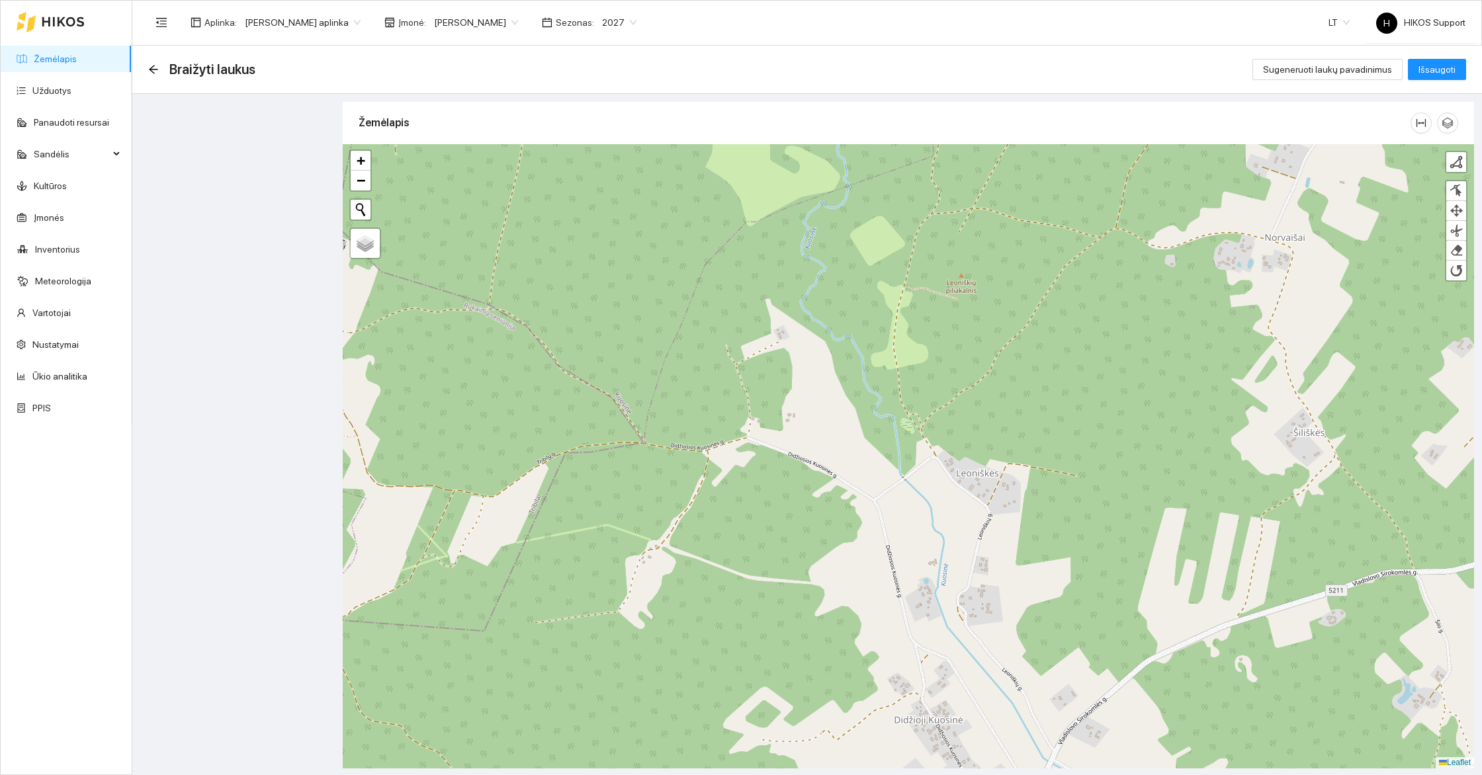
click at [855, 529] on div at bounding box center [908, 456] width 1131 height 625
click at [1453, 165] on div at bounding box center [1456, 161] width 13 height 13
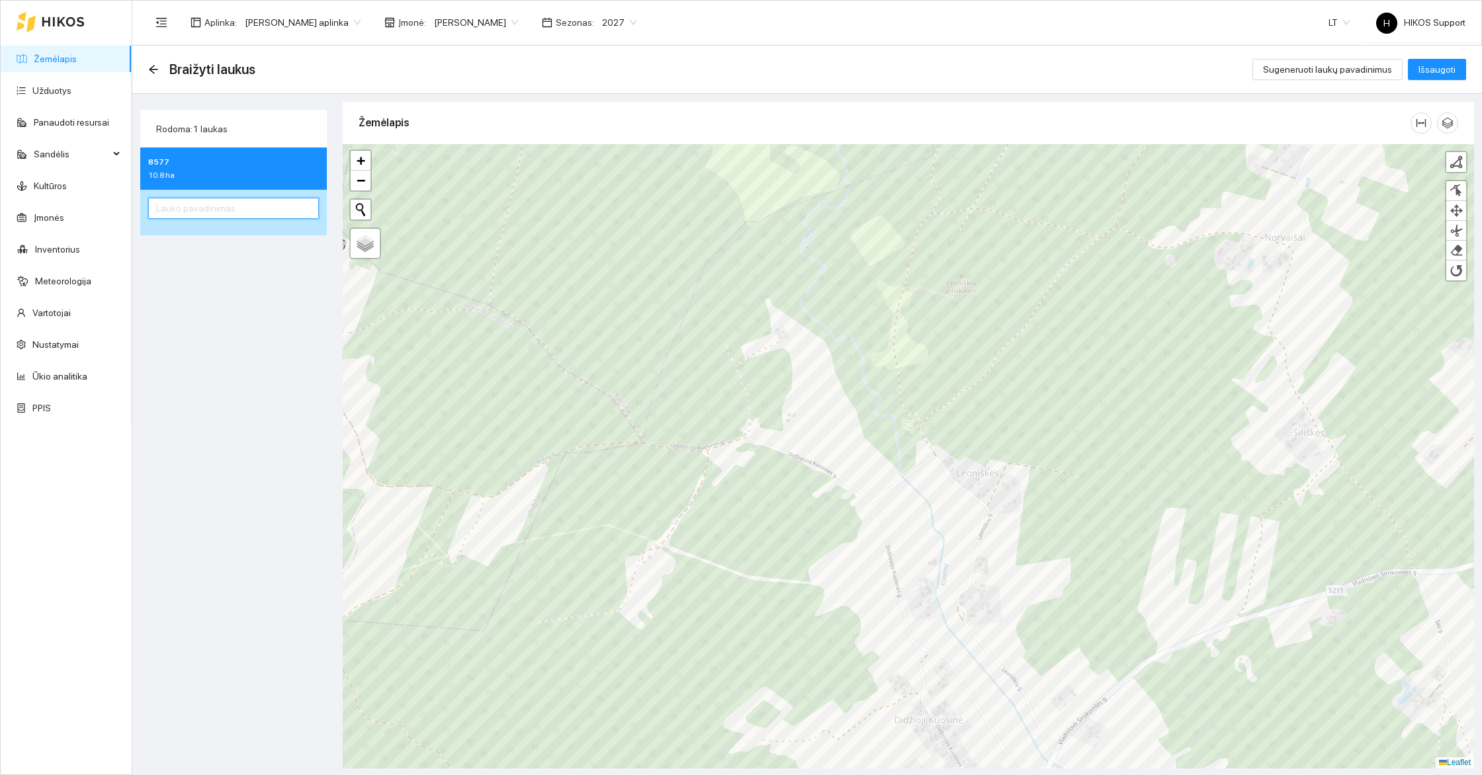
click at [280, 207] on input "text" at bounding box center [233, 208] width 171 height 21
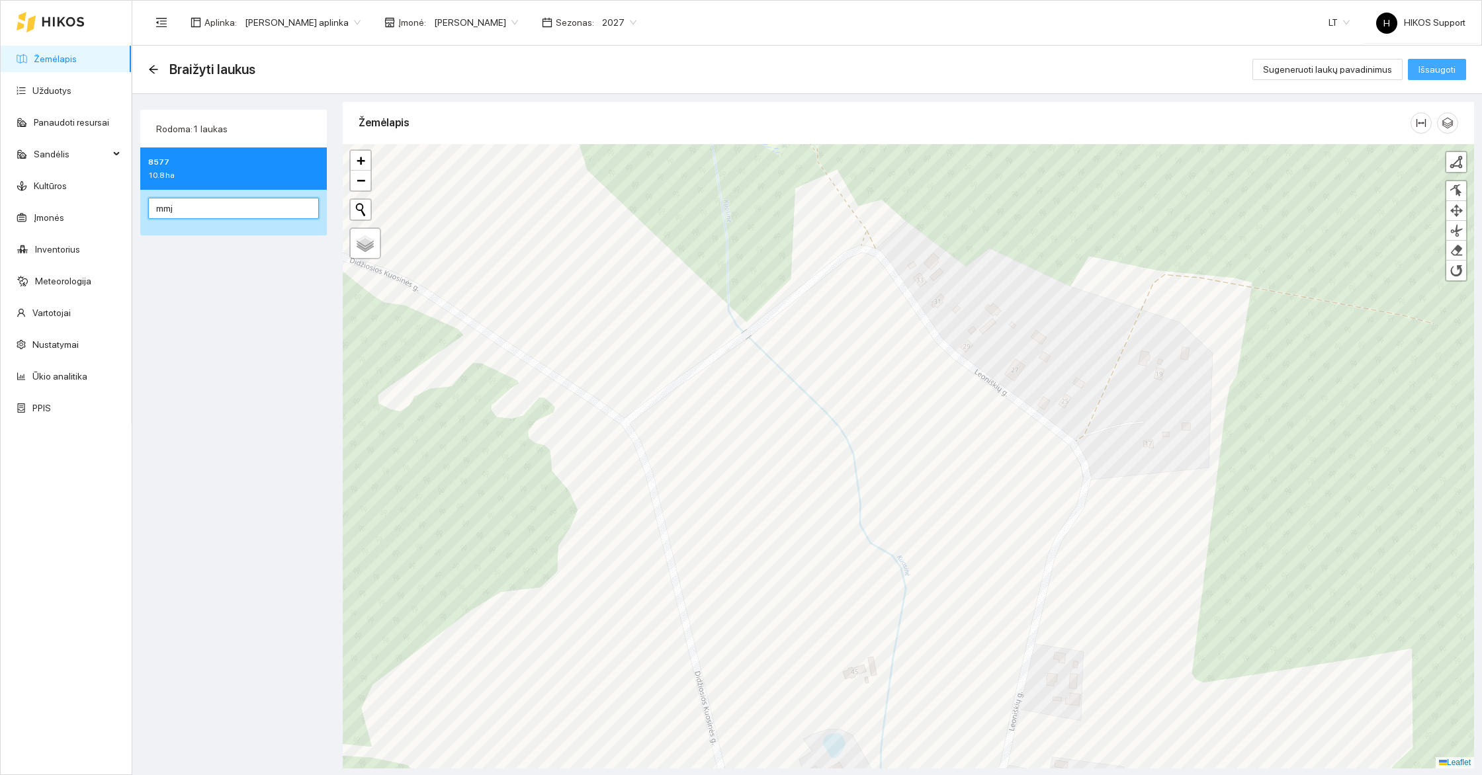
type input "mmj"
click at [1426, 71] on span "Išsaugoti" at bounding box center [1436, 69] width 37 height 15
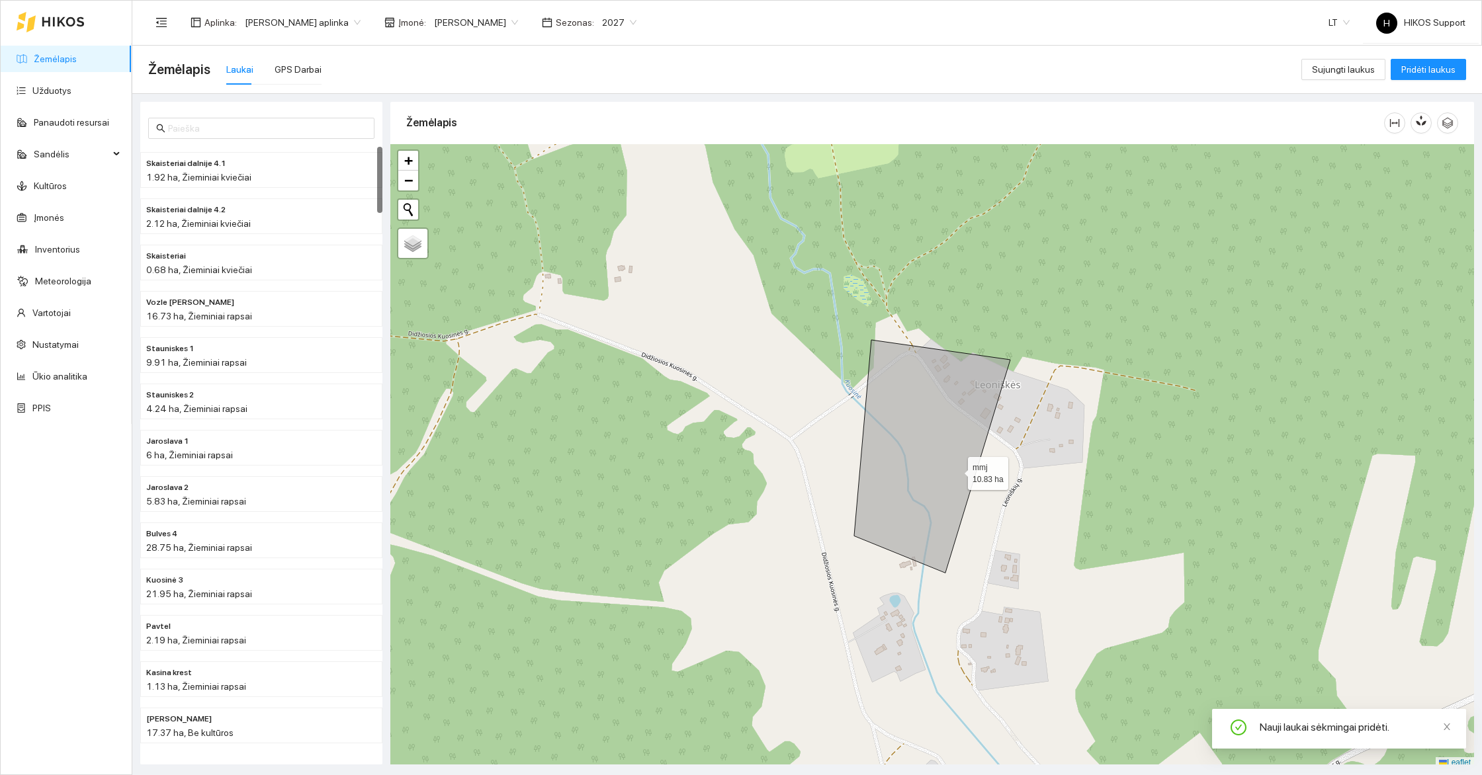
click at [939, 457] on icon at bounding box center [932, 456] width 156 height 233
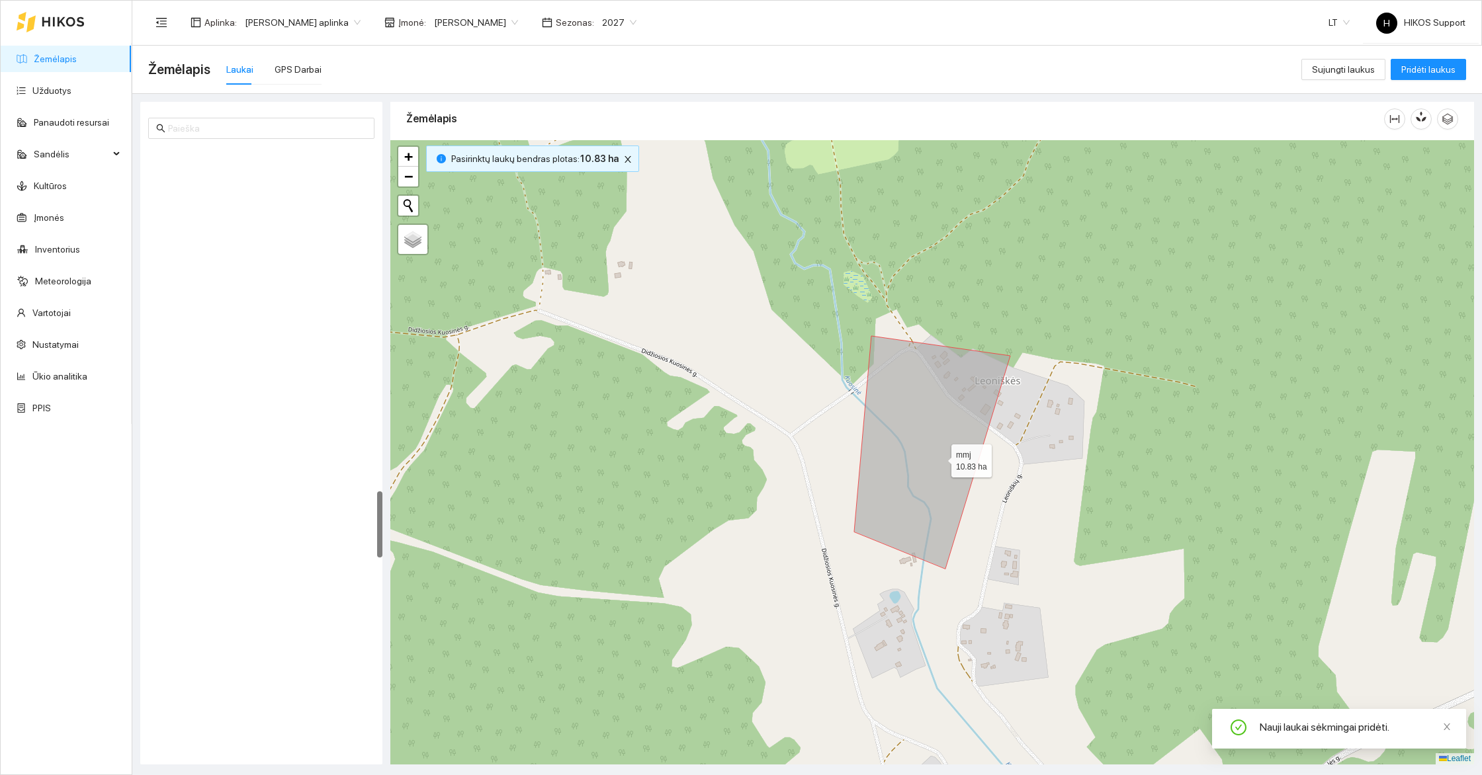
scroll to position [3131, 0]
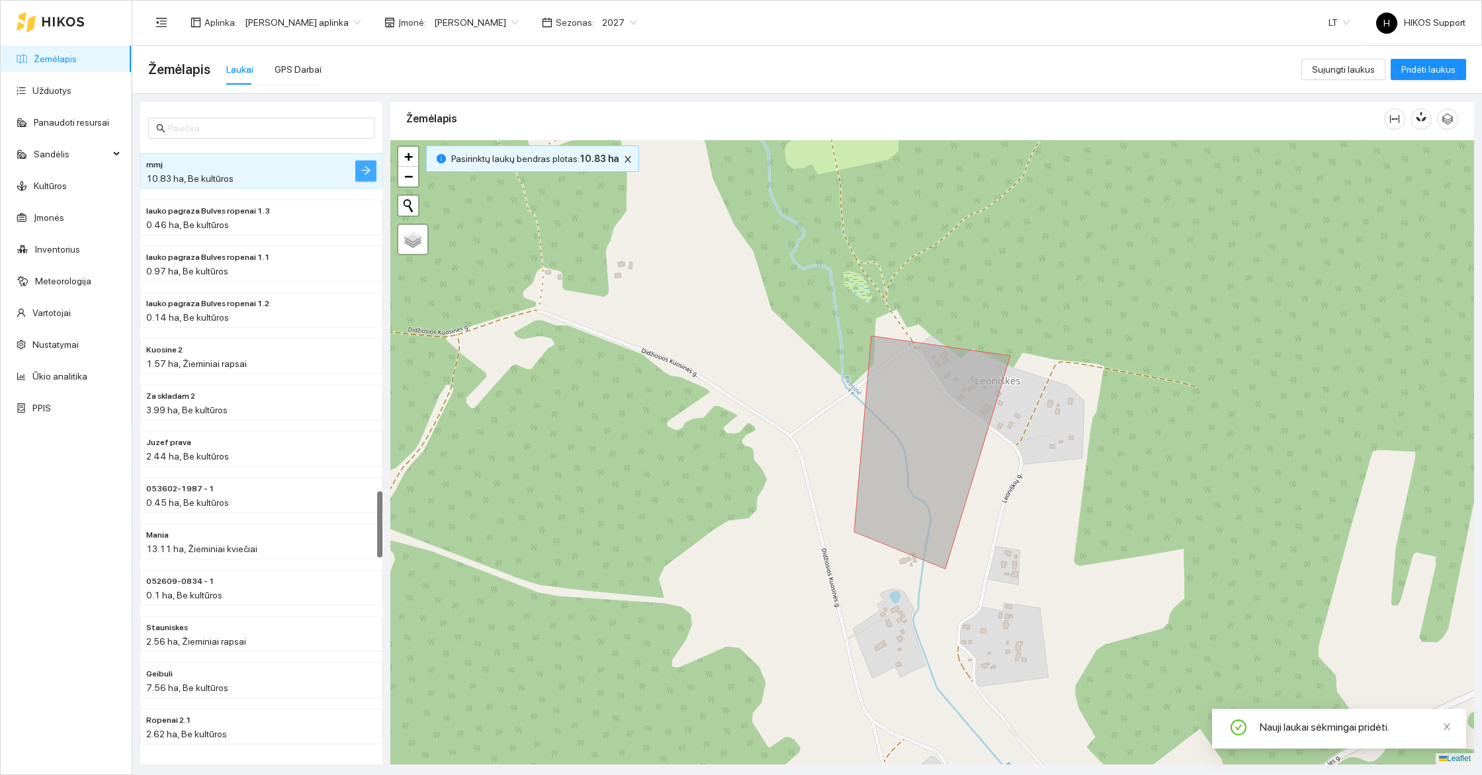
click at [372, 163] on button "button" at bounding box center [365, 171] width 21 height 21
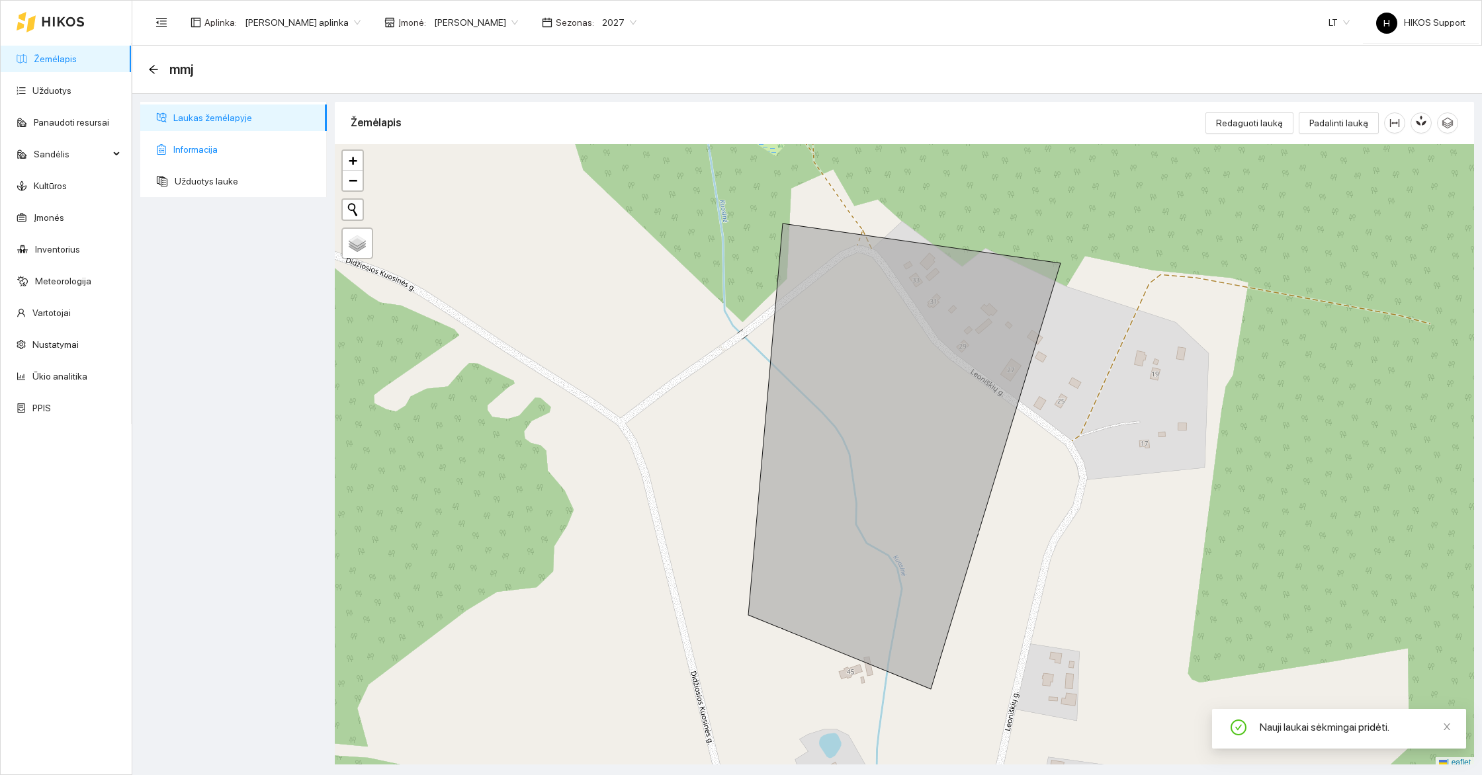
click at [204, 151] on span "Informacija" at bounding box center [244, 149] width 143 height 26
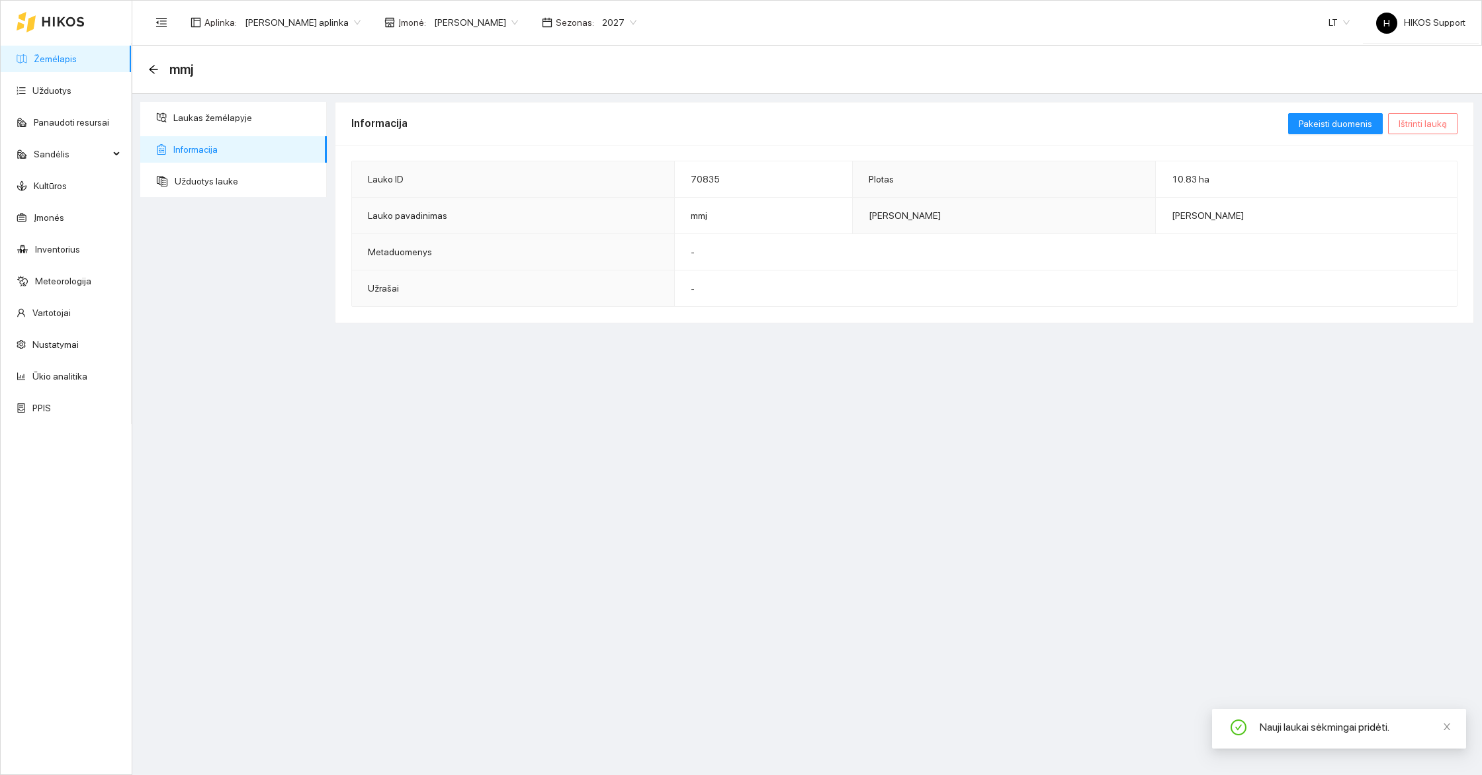
click at [1442, 130] on span "Ištrinti lauką" at bounding box center [1423, 123] width 48 height 15
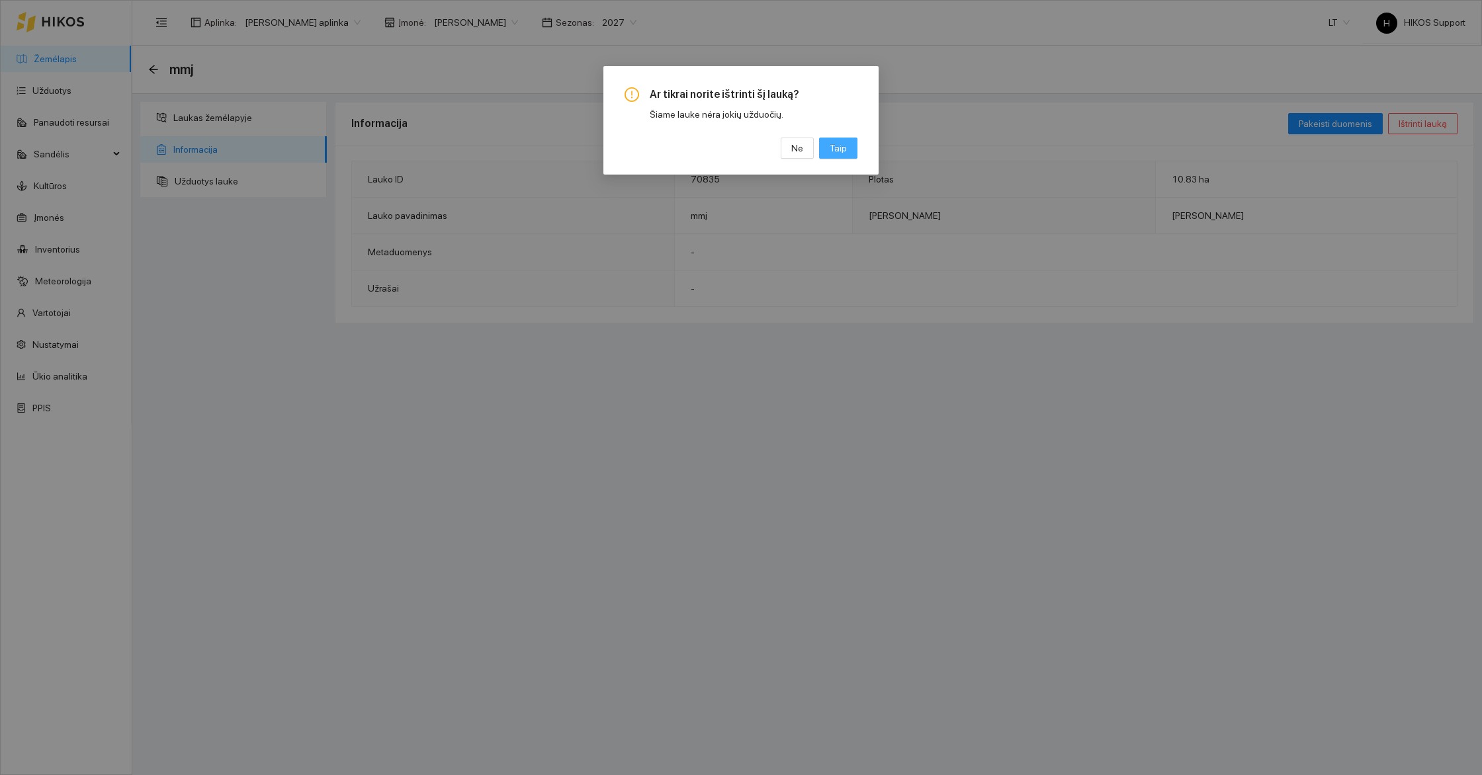
click at [838, 153] on span "Taip" at bounding box center [838, 148] width 17 height 15
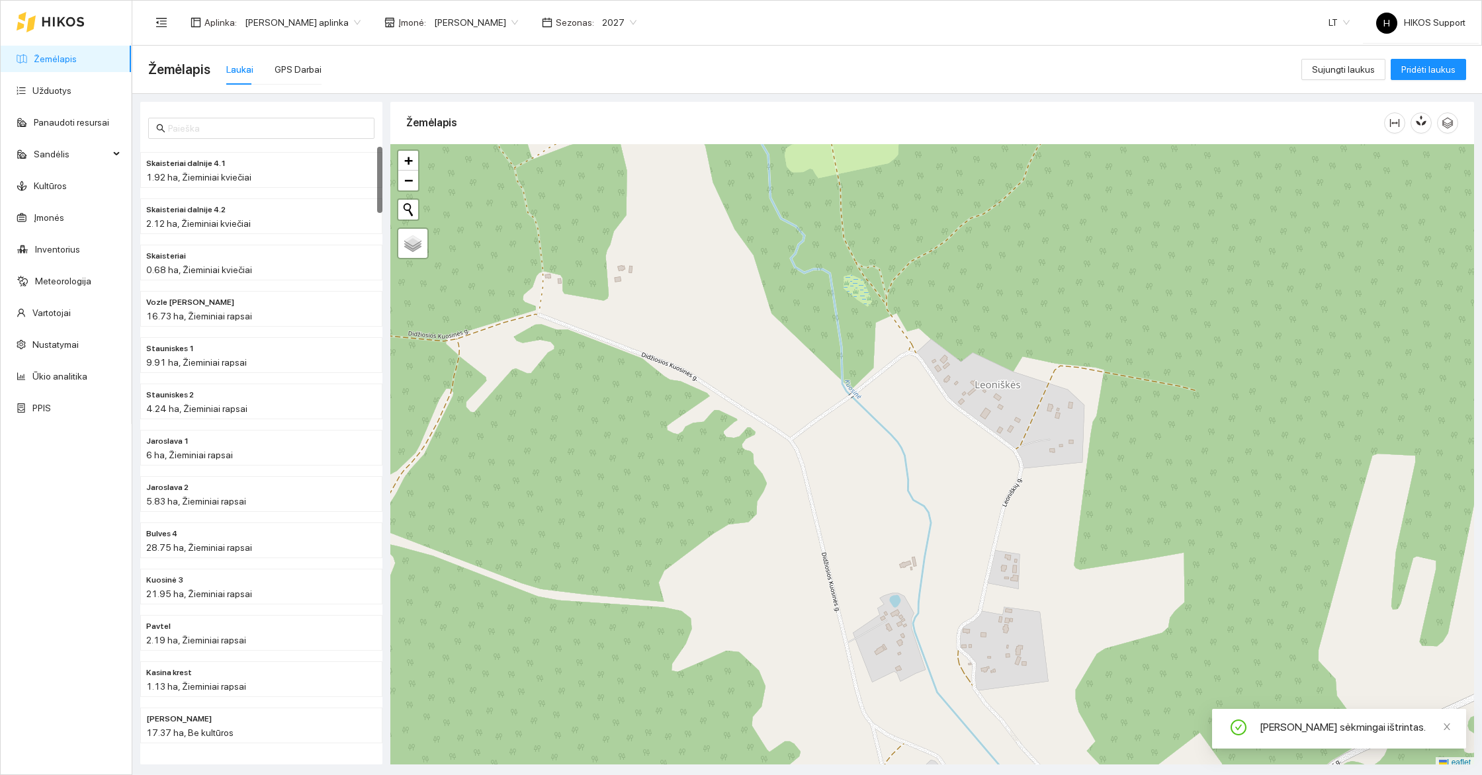
click at [71, 60] on link "Žemėlapis" at bounding box center [55, 59] width 43 height 11
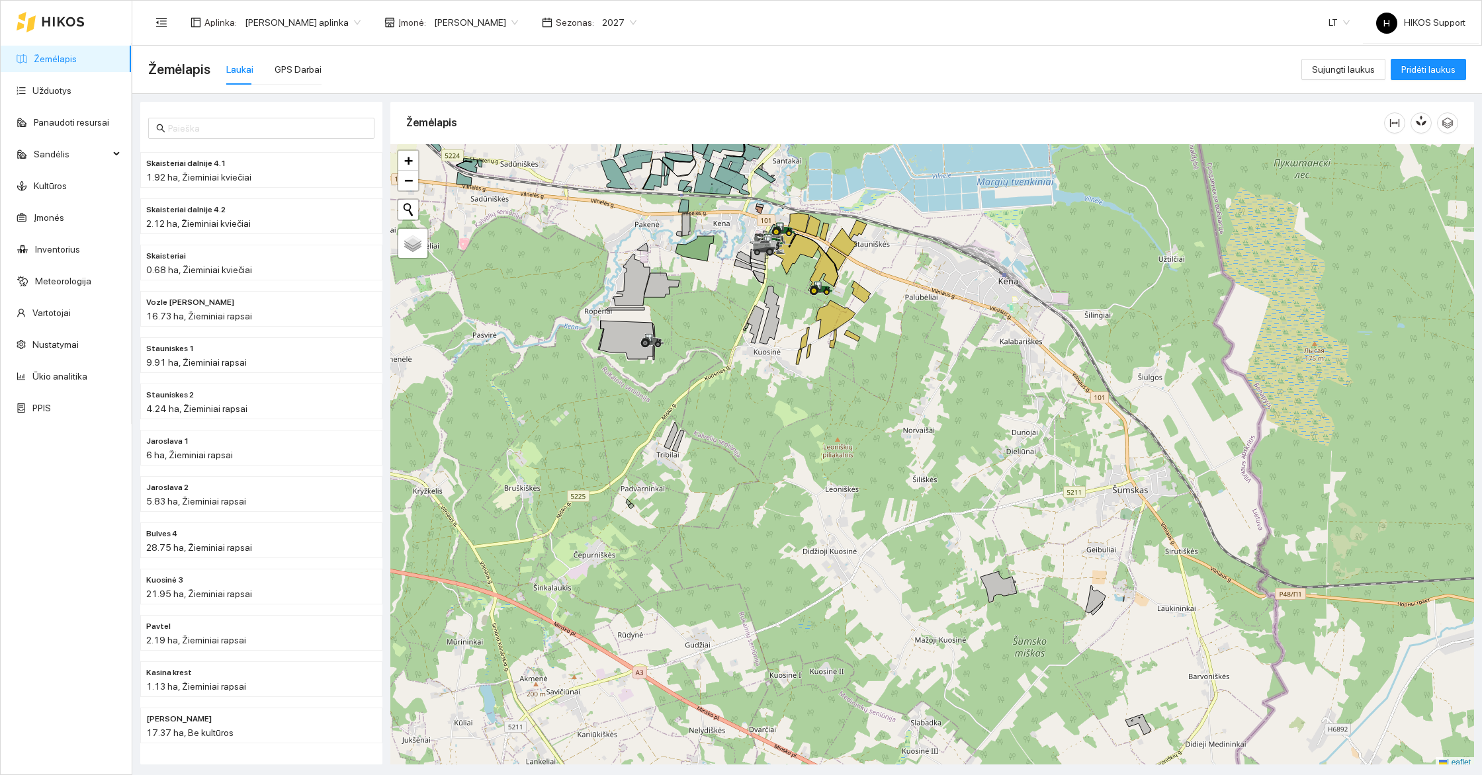
scroll to position [4, 0]
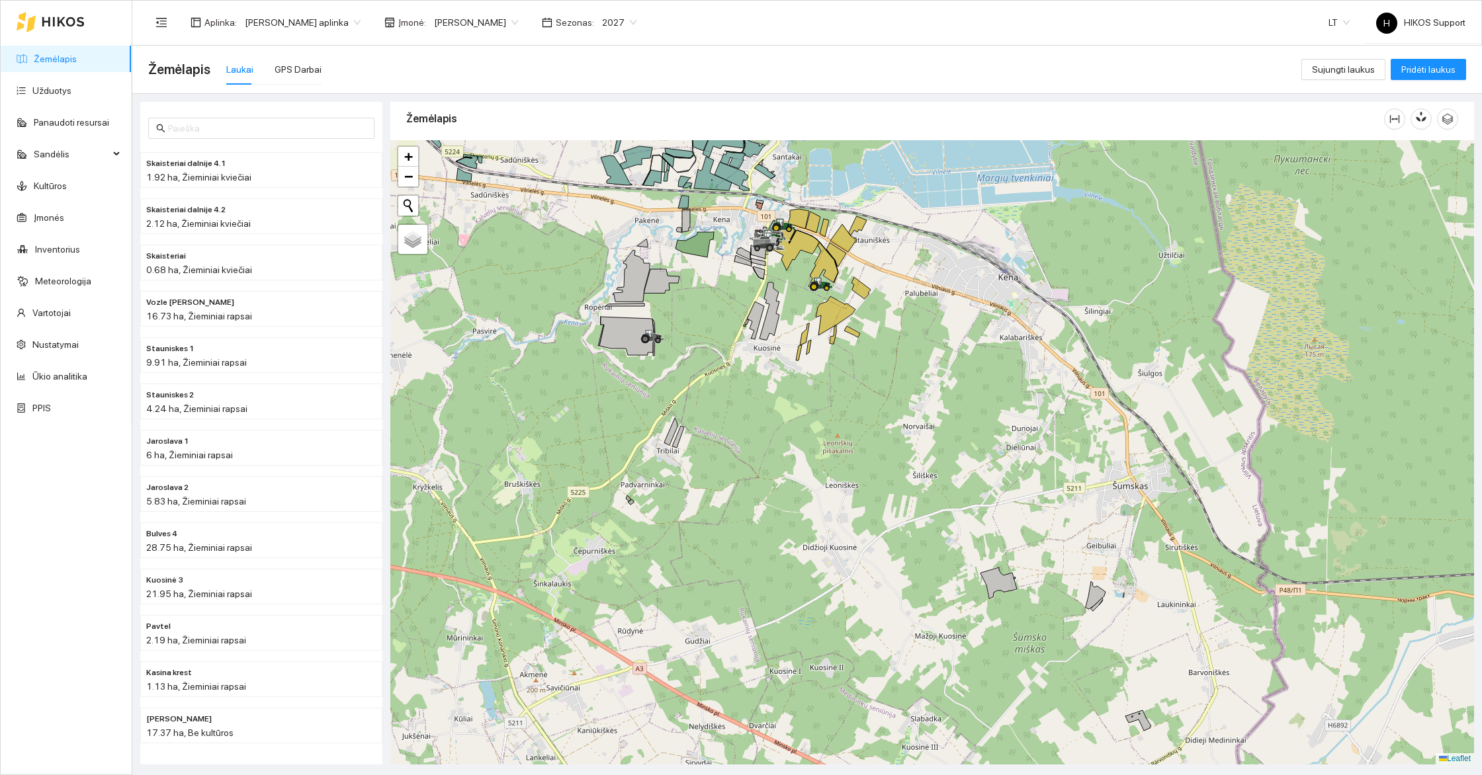
drag, startPoint x: 834, startPoint y: 455, endPoint x: 969, endPoint y: 558, distance: 170.8
click at [969, 558] on div at bounding box center [932, 452] width 1084 height 625
